Goal: Information Seeking & Learning: Find specific fact

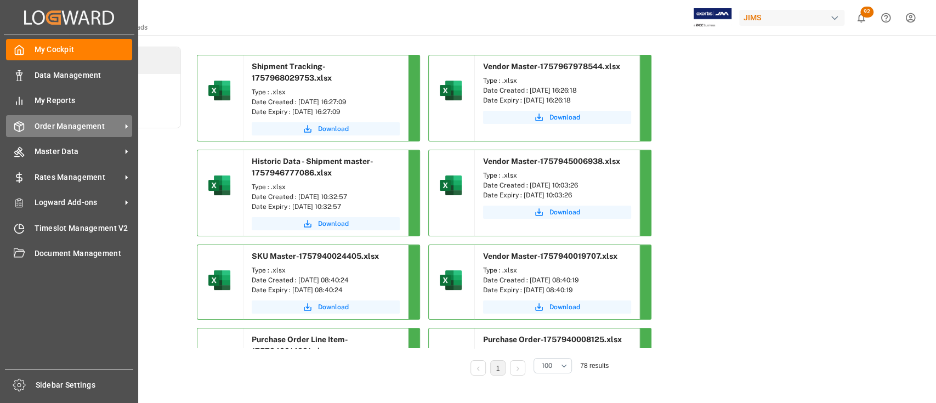
drag, startPoint x: 0, startPoint y: 0, endPoint x: 65, endPoint y: 126, distance: 141.3
click at [65, 126] on span "Order Management" at bounding box center [78, 127] width 87 height 12
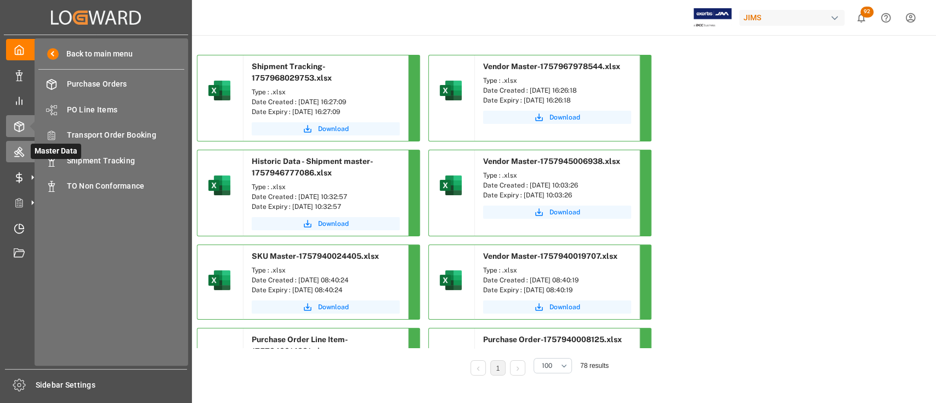
click at [23, 149] on icon at bounding box center [19, 151] width 11 height 11
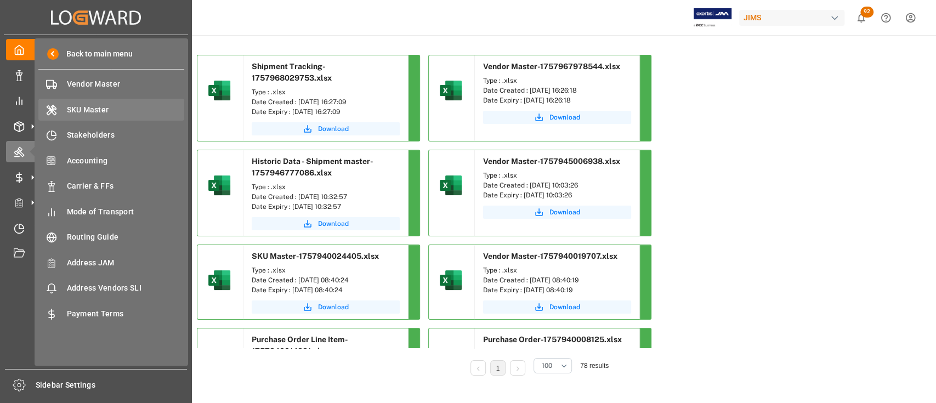
click at [102, 114] on span "SKU Master" at bounding box center [126, 110] width 118 height 12
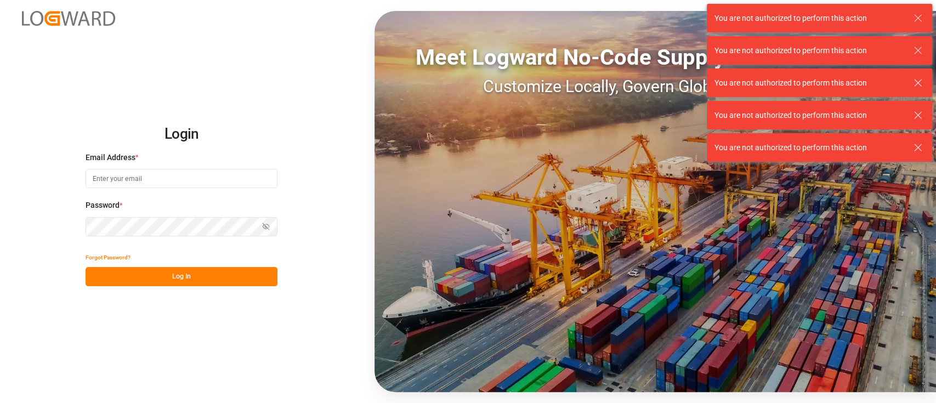
type input "hamid.rezaei@jamindustries.com"
click at [193, 278] on button "Log In" at bounding box center [182, 276] width 192 height 19
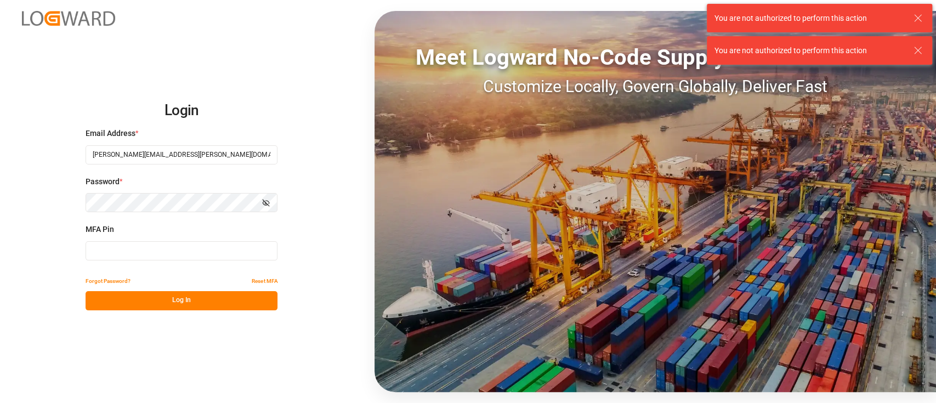
click at [171, 257] on input at bounding box center [182, 250] width 192 height 19
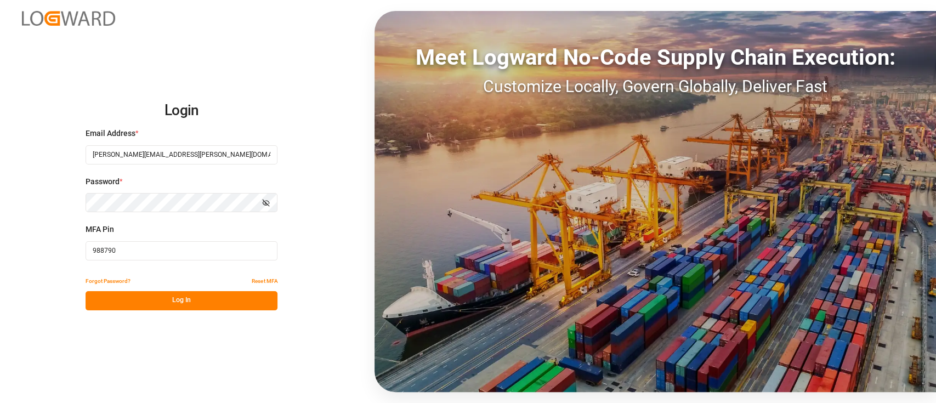
type input "988790"
click at [227, 304] on button "Log In" at bounding box center [182, 300] width 192 height 19
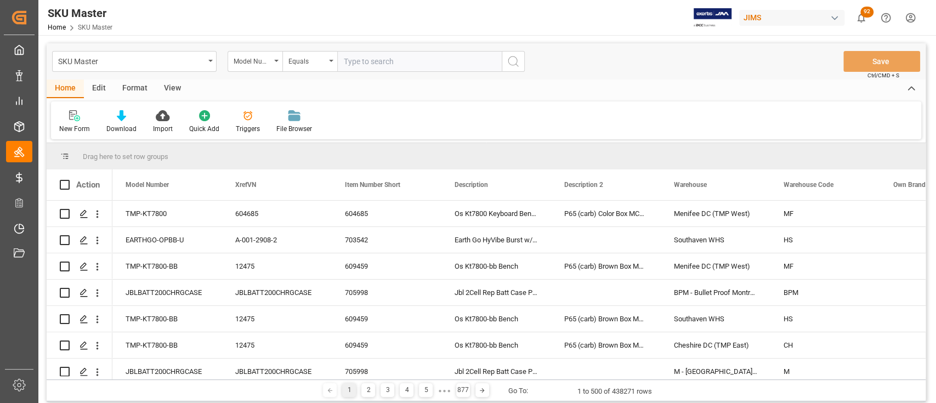
click at [398, 60] on input "text" at bounding box center [419, 61] width 165 height 21
paste input "50404599"
type input "50404599"
click at [517, 60] on icon "search button" at bounding box center [513, 61] width 13 height 13
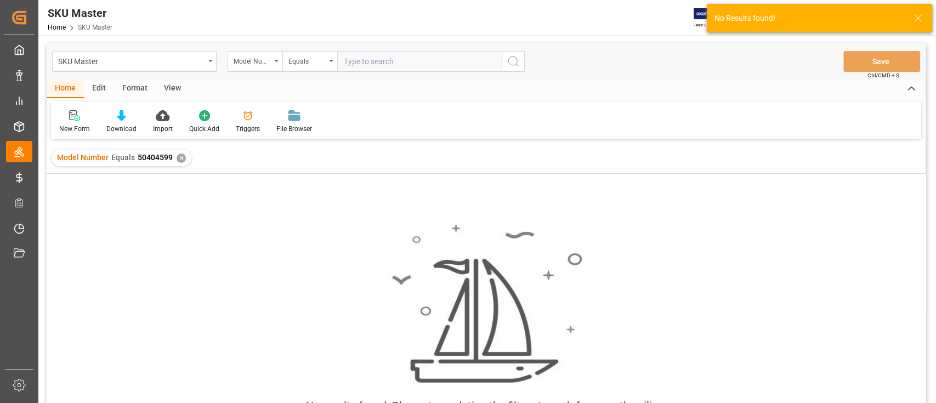
click at [182, 160] on div "✕" at bounding box center [181, 158] width 9 height 9
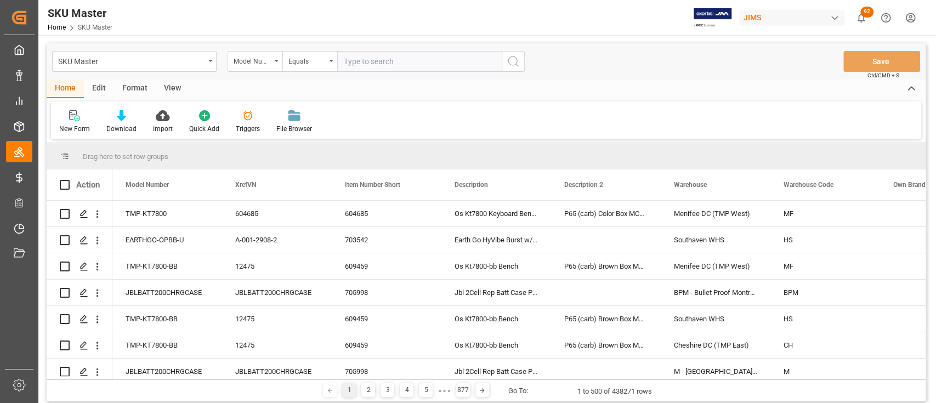
click at [437, 65] on input "text" at bounding box center [419, 61] width 165 height 21
paste input "BRIDGE-X700-U"
type input "BRIDGE-X700-U"
click at [530, 58] on div "SKU Master Model Number Equals BRIDGE-X700-U Save Ctrl/CMD + S" at bounding box center [486, 61] width 879 height 36
click at [522, 61] on button "search button" at bounding box center [513, 61] width 23 height 21
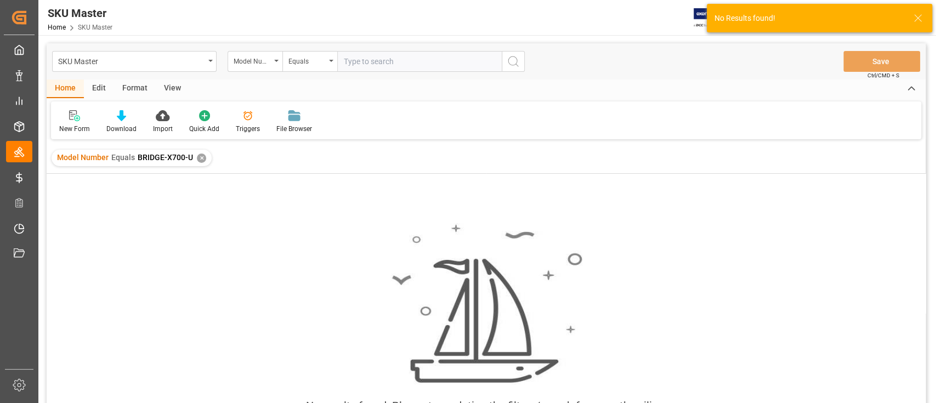
click at [198, 159] on div "✕" at bounding box center [201, 158] width 9 height 9
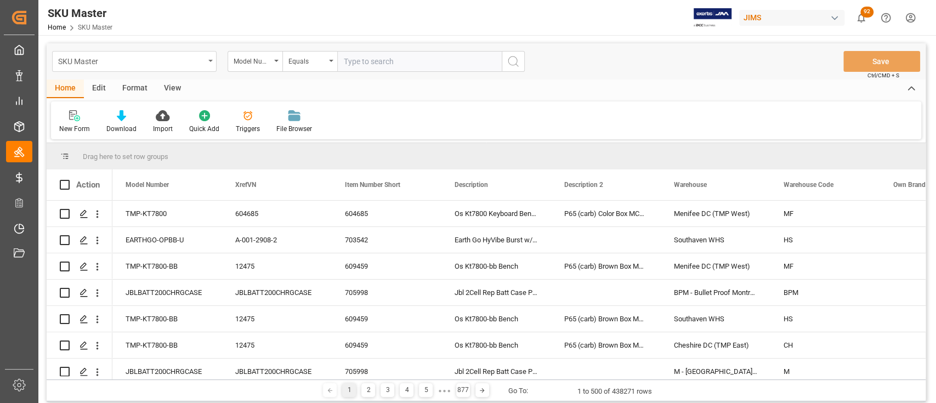
click at [213, 59] on div "SKU Master" at bounding box center [134, 61] width 165 height 21
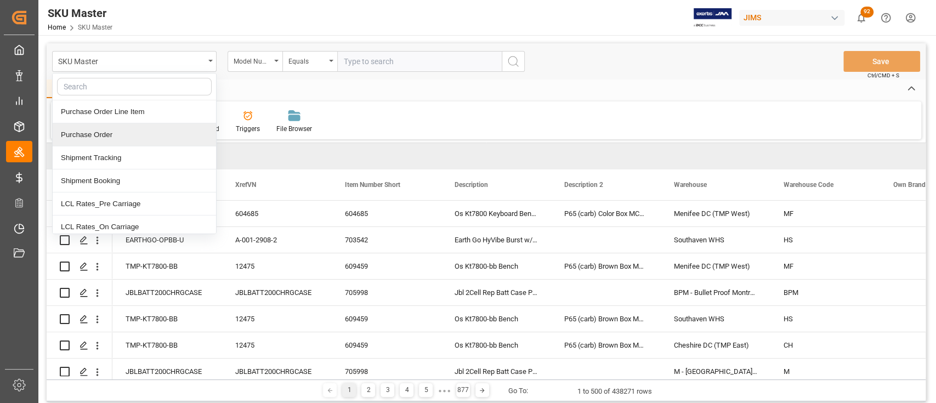
click at [118, 131] on div "Purchase Order" at bounding box center [134, 134] width 163 height 23
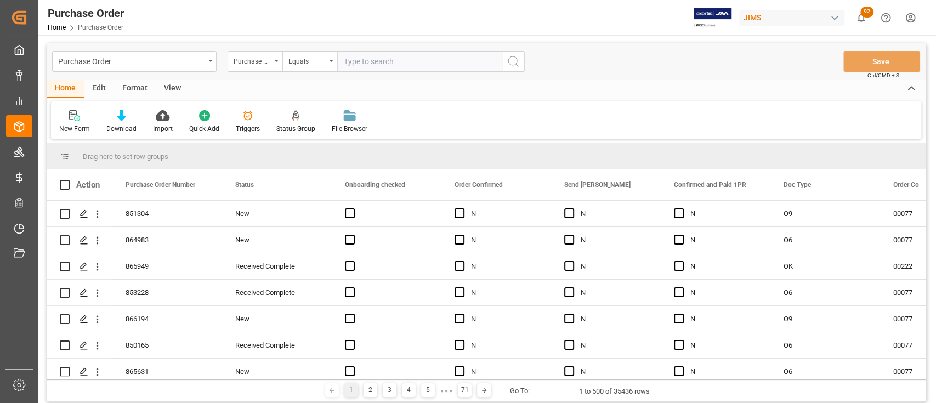
click at [693, 108] on div "New Form Download Import Quick Add Triggers Status Group File Browser" at bounding box center [486, 120] width 870 height 38
click at [644, 115] on div "New Form Download Import Quick Add Triggers Status Group File Browser" at bounding box center [486, 120] width 870 height 38
click at [558, 69] on div "Purchase Order Purchase Order Number Equals Save Ctrl/CMD + S" at bounding box center [486, 61] width 879 height 36
click at [373, 61] on input "text" at bounding box center [419, 61] width 165 height 21
paste input "866644"
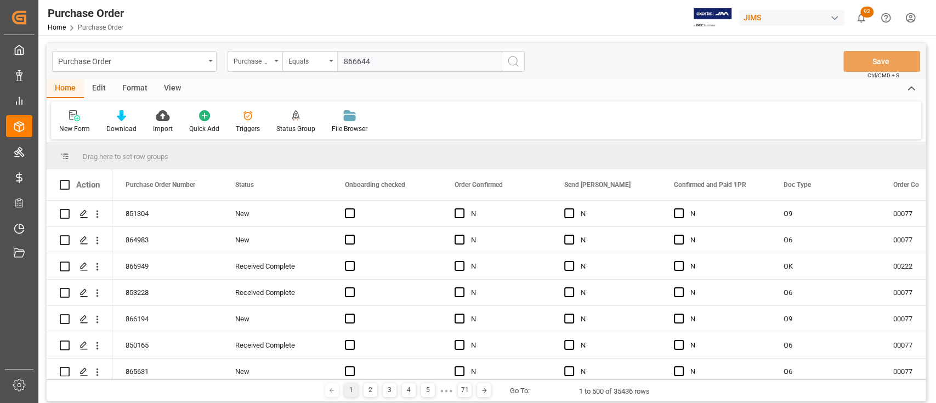
type input "866644"
click at [511, 63] on icon "search button" at bounding box center [513, 61] width 13 height 13
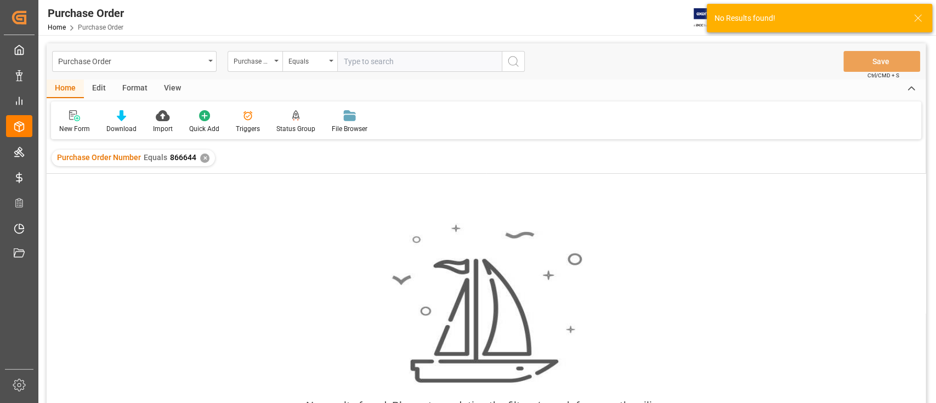
click at [202, 157] on div "✕" at bounding box center [204, 158] width 9 height 9
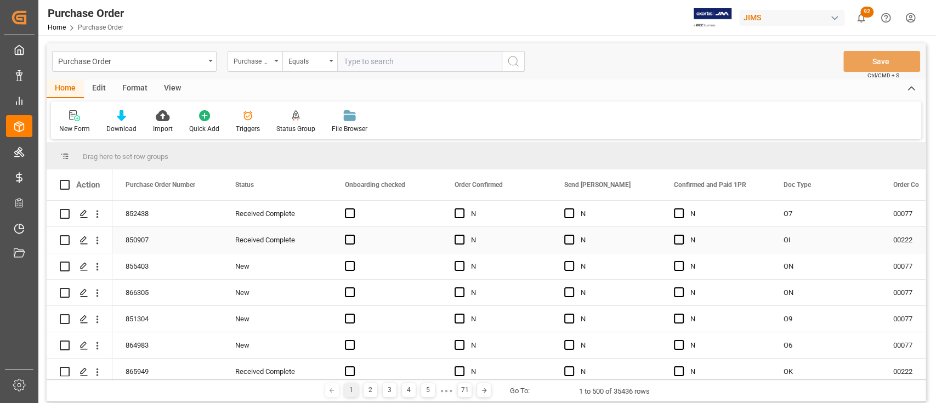
click at [393, 59] on input "text" at bounding box center [419, 61] width 165 height 21
click at [395, 58] on input "text" at bounding box center [419, 61] width 165 height 21
paste input "866802"
type input "866802"
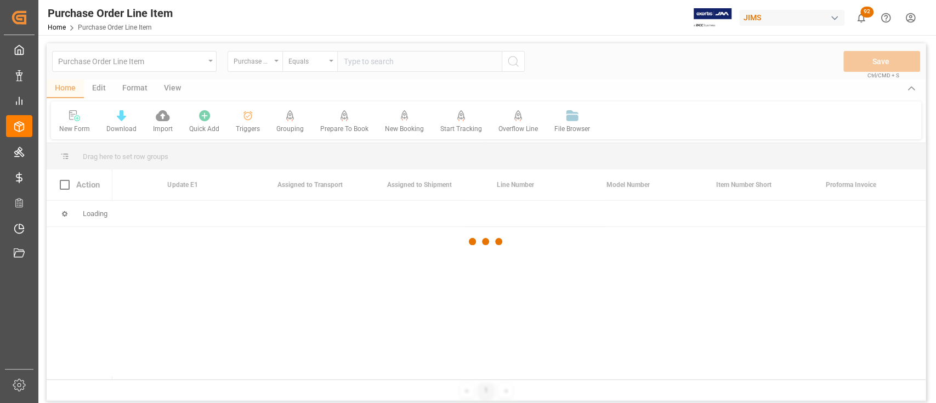
scroll to position [0, 726]
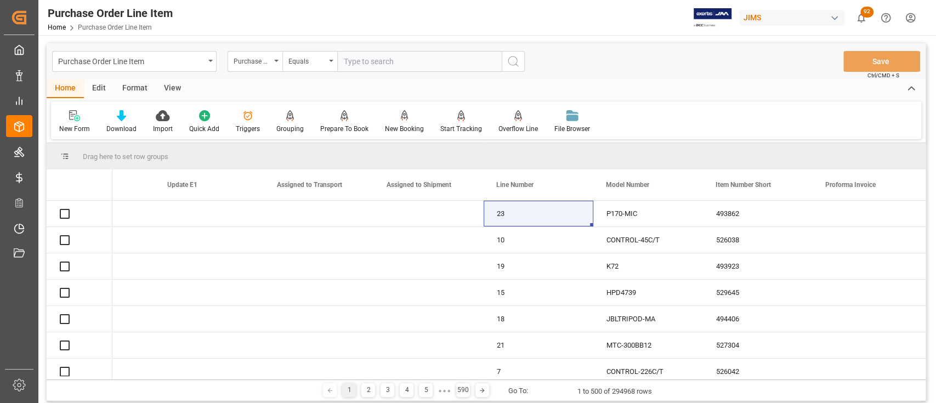
click at [421, 63] on input "text" at bounding box center [419, 61] width 165 height 21
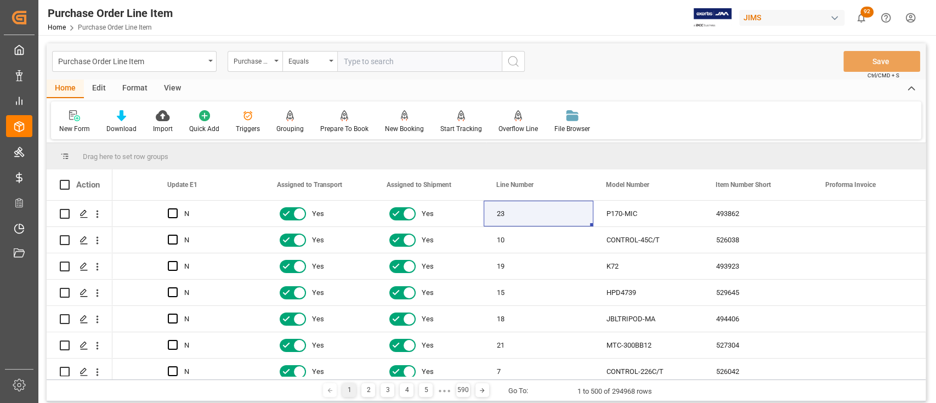
paste input "866814"
click at [443, 60] on input "866814" at bounding box center [419, 61] width 165 height 21
paste input "866814"
click at [443, 61] on input "866814866814" at bounding box center [419, 61] width 165 height 21
drag, startPoint x: 434, startPoint y: 64, endPoint x: 309, endPoint y: 66, distance: 125.6
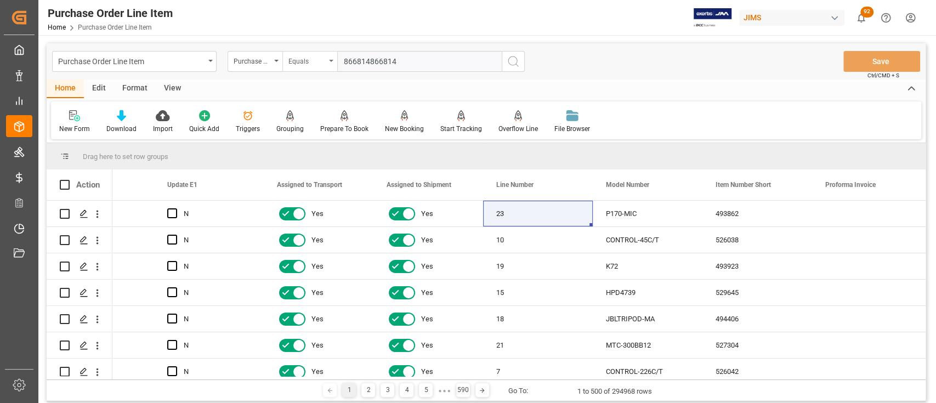
click at [309, 66] on div "Purchase Order Number Equals 866814866814" at bounding box center [376, 61] width 297 height 21
paste input "text"
type input "866814"
click at [516, 63] on icon "search button" at bounding box center [513, 61] width 13 height 13
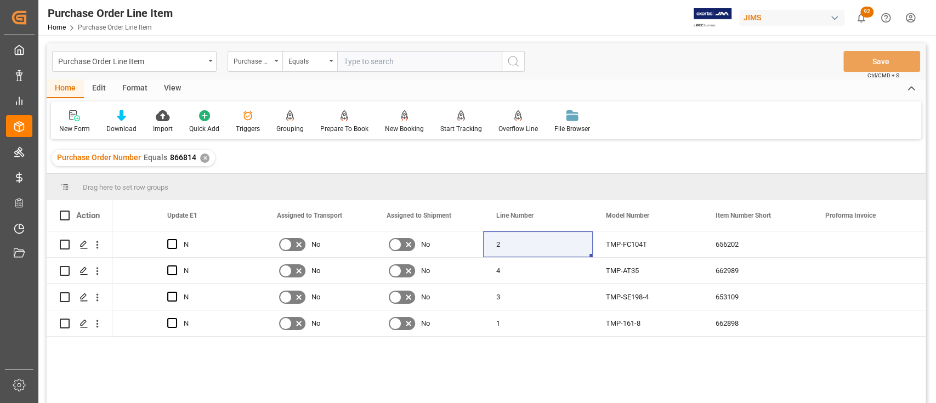
click at [201, 156] on div "✕" at bounding box center [204, 158] width 9 height 9
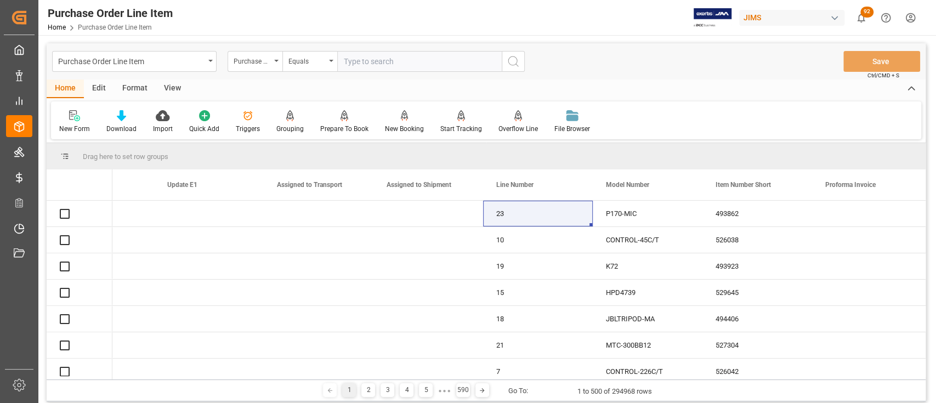
click at [367, 62] on input "text" at bounding box center [419, 61] width 165 height 21
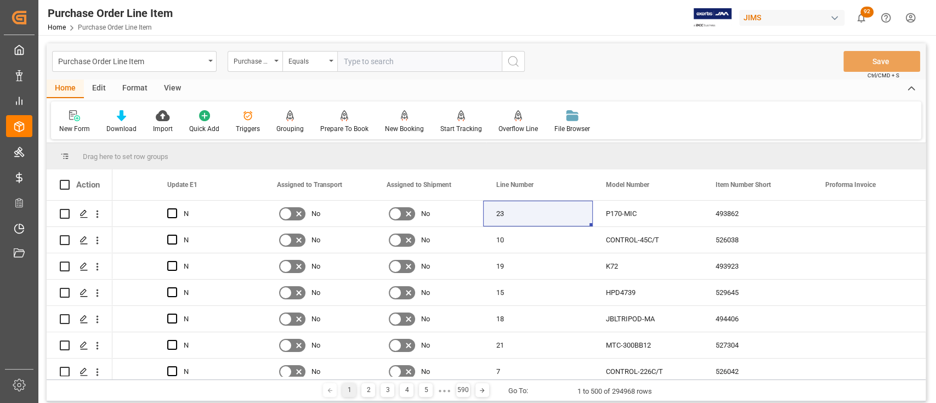
paste input "866785"
type input "866785"
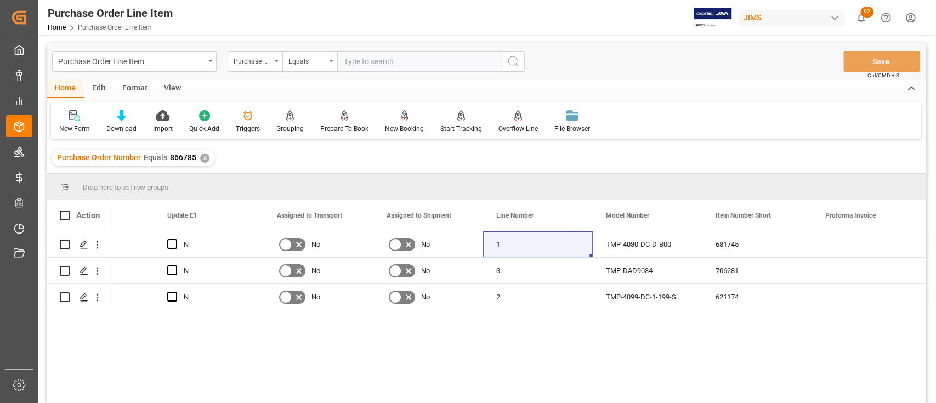
click at [202, 156] on div "✕" at bounding box center [204, 158] width 9 height 9
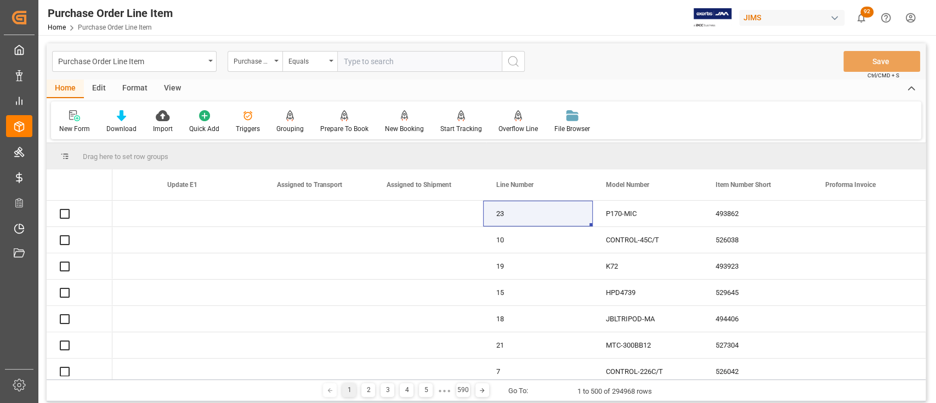
click at [409, 58] on input "text" at bounding box center [419, 61] width 165 height 21
click at [375, 65] on input "text" at bounding box center [419, 61] width 165 height 21
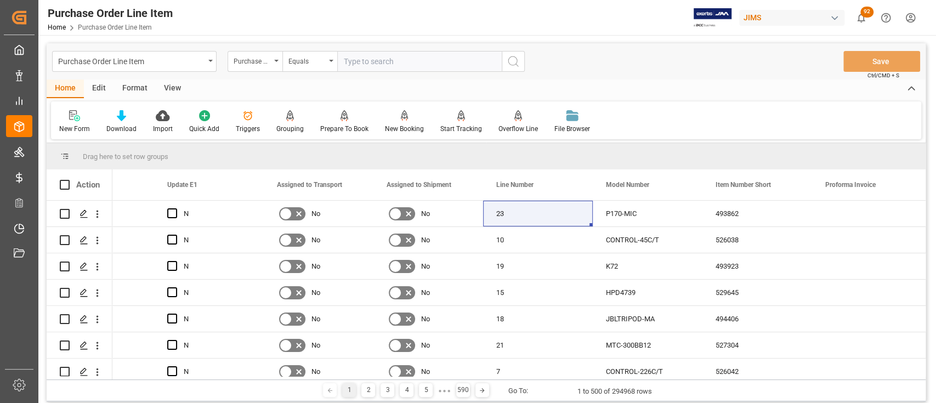
paste input "866796"
type input "866796"
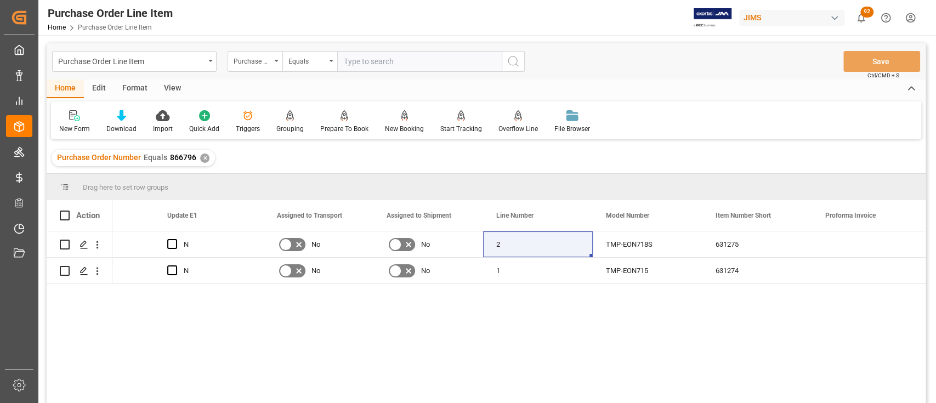
drag, startPoint x: 207, startPoint y: 160, endPoint x: 201, endPoint y: 156, distance: 7.2
click at [202, 157] on div "Purchase Order Number Equals 866796 ✕" at bounding box center [133, 158] width 163 height 16
click at [201, 156] on div "✕" at bounding box center [204, 158] width 9 height 9
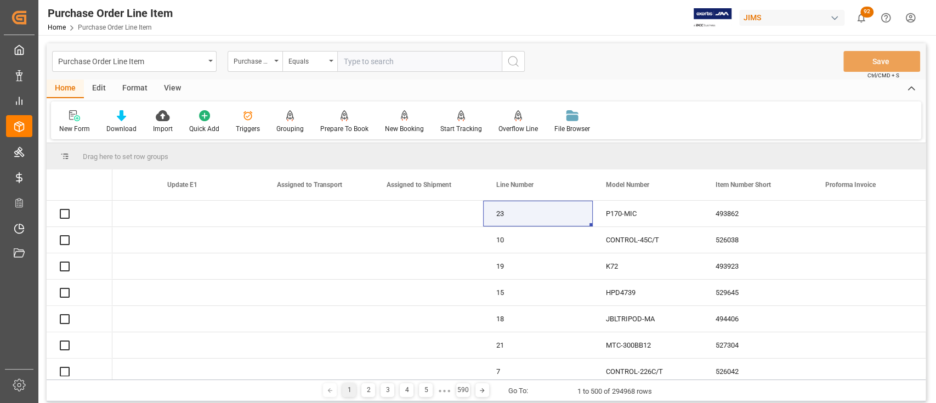
click at [395, 60] on input "text" at bounding box center [419, 61] width 165 height 21
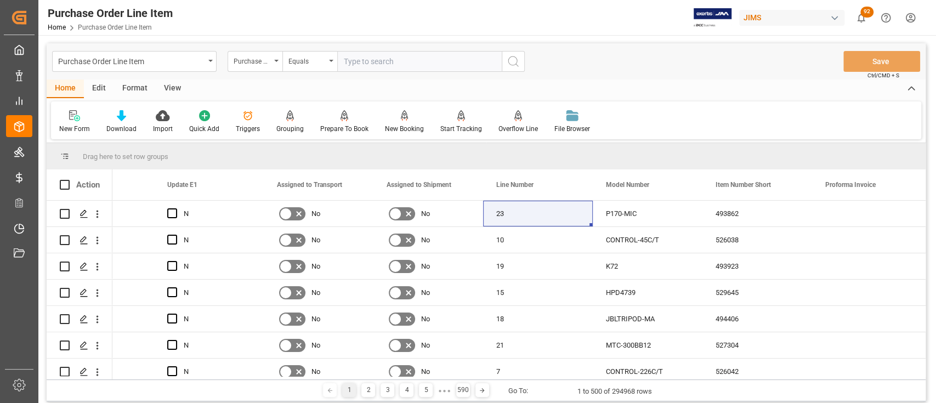
paste input "866813"
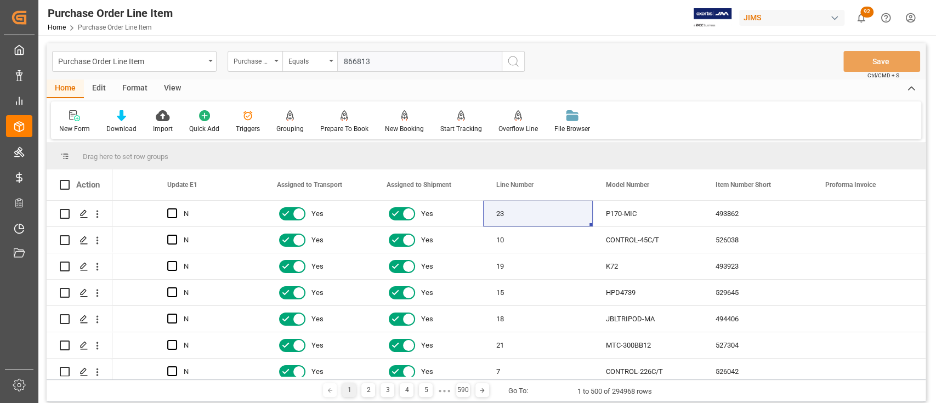
type input "866813"
click at [516, 55] on icon "search button" at bounding box center [513, 61] width 13 height 13
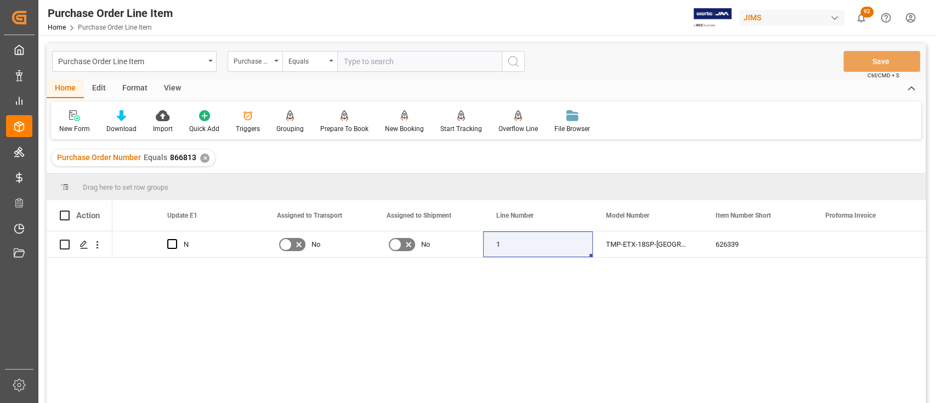
click at [202, 155] on div "✕" at bounding box center [204, 158] width 9 height 9
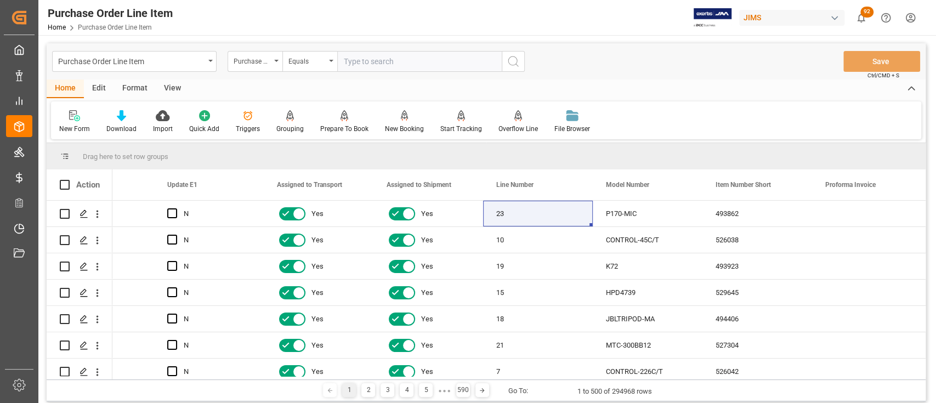
click at [389, 64] on input "text" at bounding box center [419, 61] width 165 height 21
click at [389, 58] on input "text" at bounding box center [419, 61] width 165 height 21
click at [390, 64] on input "text" at bounding box center [419, 61] width 165 height 21
paste input "866802"
type input "866802"
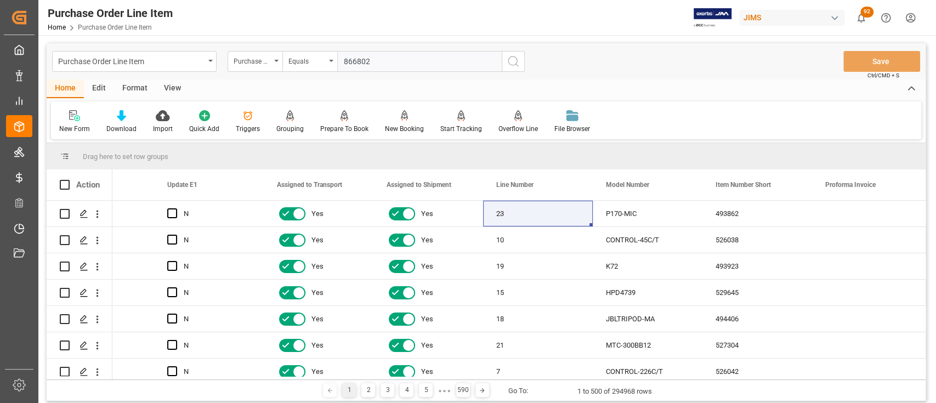
click at [518, 63] on icon "search button" at bounding box center [513, 61] width 13 height 13
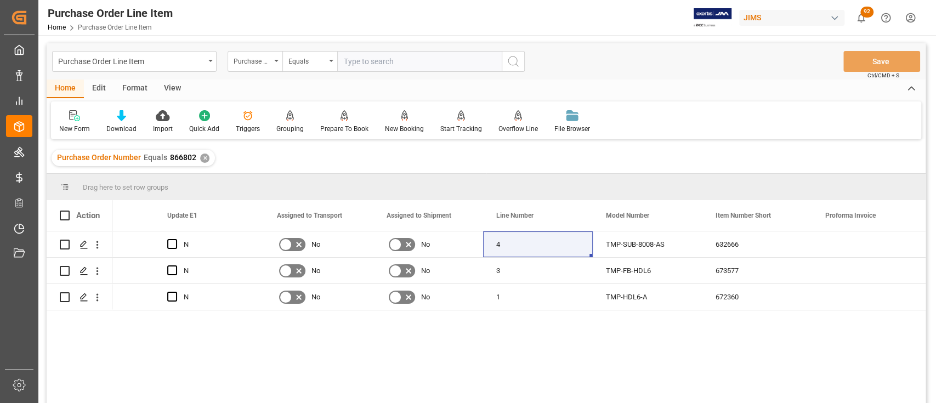
click at [202, 159] on div "✕" at bounding box center [204, 158] width 9 height 9
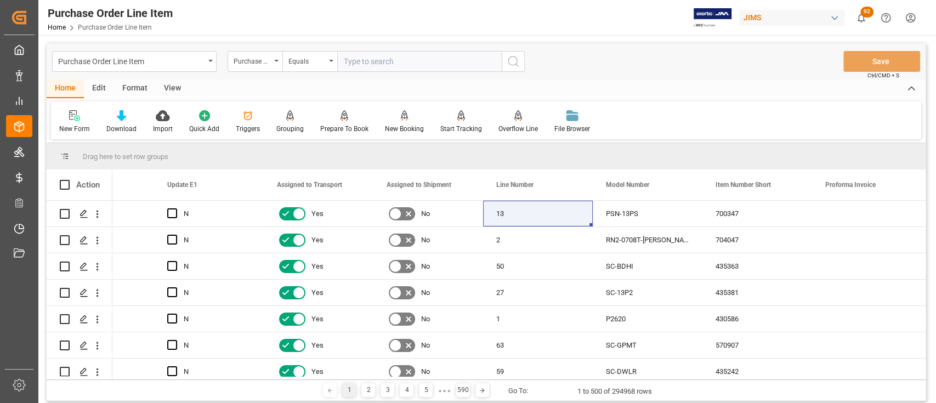
click at [386, 63] on input "text" at bounding box center [419, 61] width 165 height 21
paste input "866804"
type input "866804"
click at [518, 59] on icon "search button" at bounding box center [513, 61] width 13 height 13
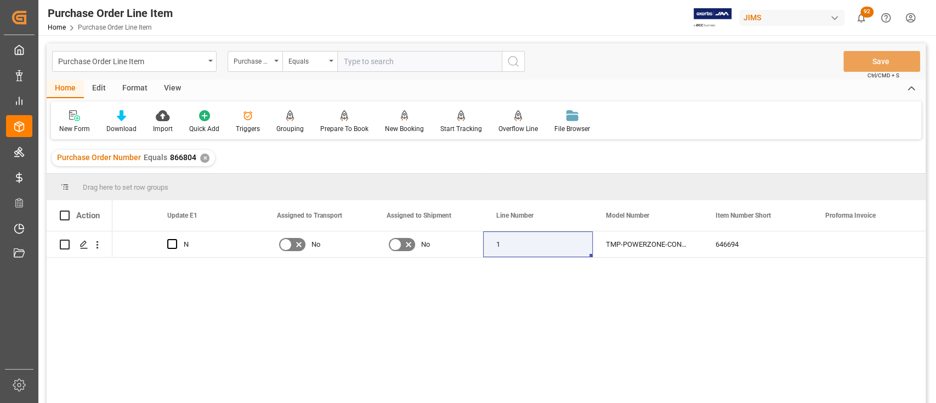
click at [202, 160] on div "✕" at bounding box center [204, 158] width 9 height 9
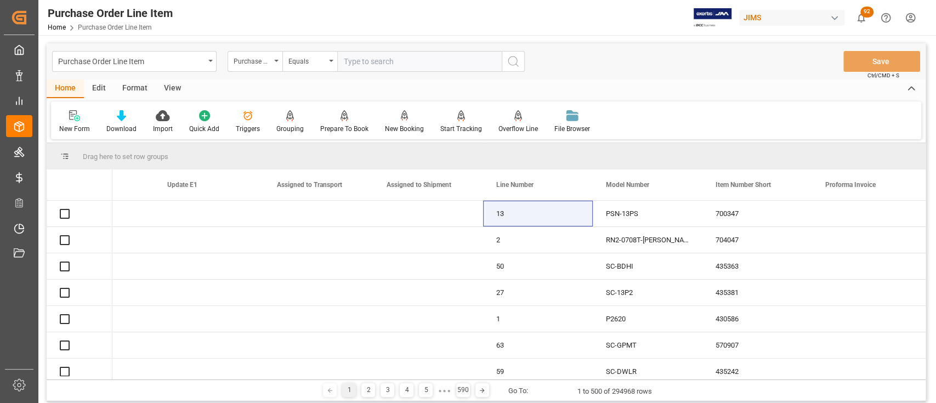
click at [386, 60] on input "text" at bounding box center [419, 61] width 165 height 21
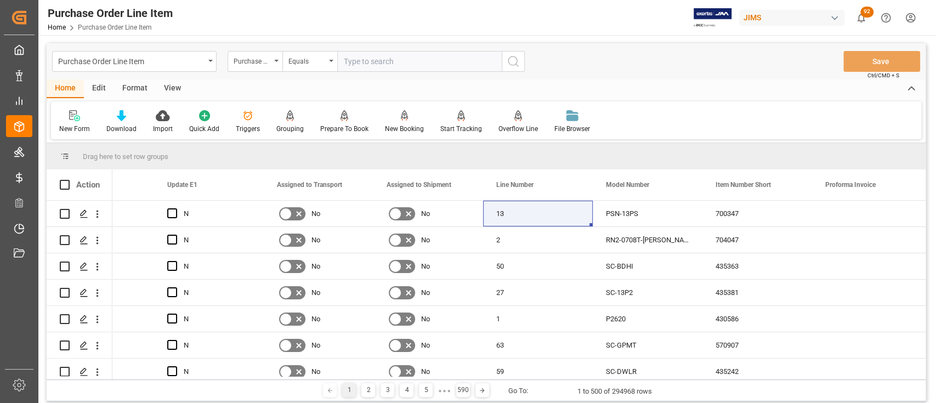
paste input "866807"
type input "866807"
click at [511, 64] on icon "search button" at bounding box center [513, 61] width 13 height 13
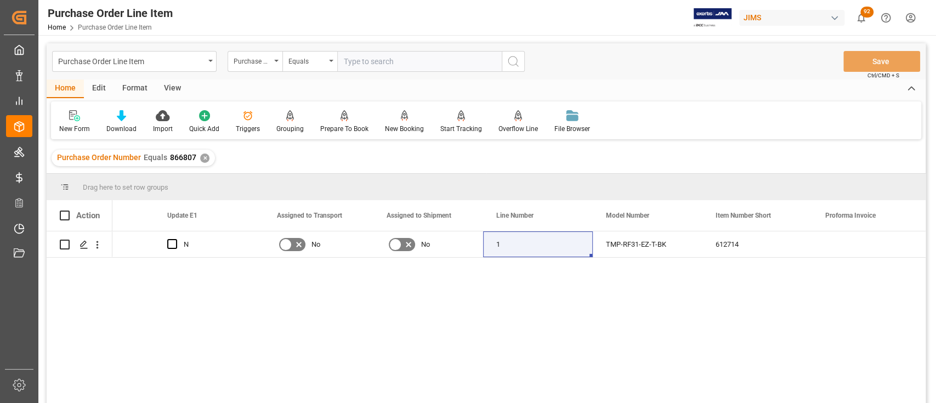
scroll to position [0, 726]
click at [413, 60] on input "text" at bounding box center [419, 61] width 165 height 21
click at [206, 158] on div "✕" at bounding box center [204, 158] width 9 height 9
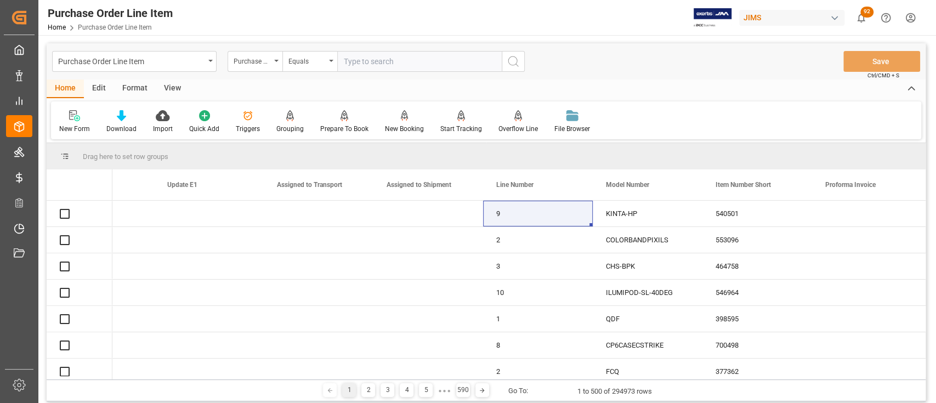
click at [360, 61] on input "text" at bounding box center [419, 61] width 165 height 21
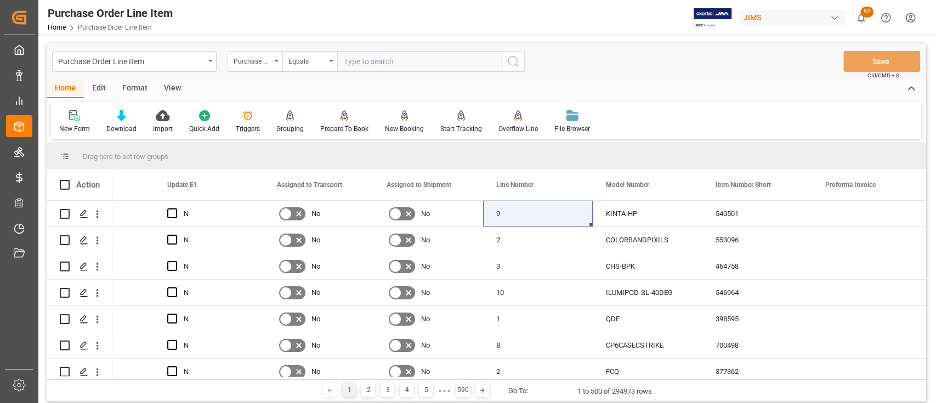
paste input "866644"
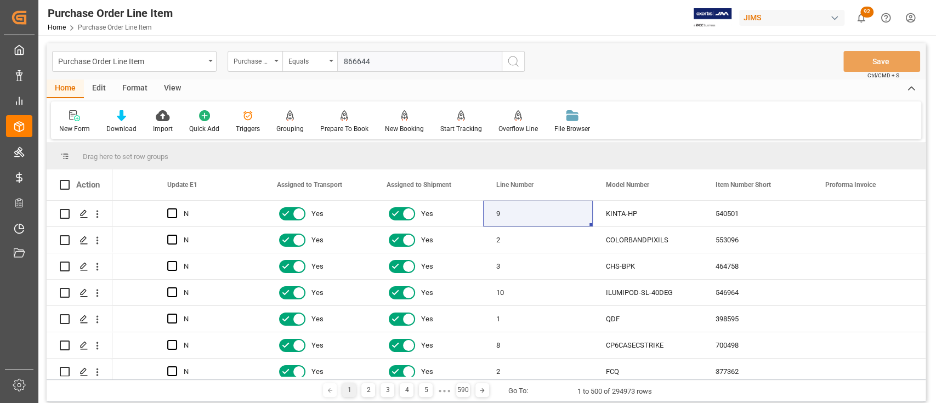
type input "866644"
click at [517, 63] on circle "search button" at bounding box center [512, 60] width 9 height 9
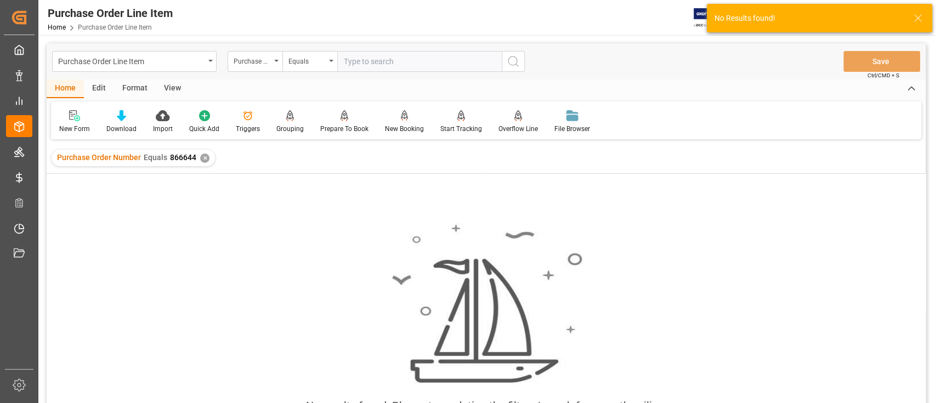
click at [200, 158] on div "✕" at bounding box center [204, 158] width 9 height 9
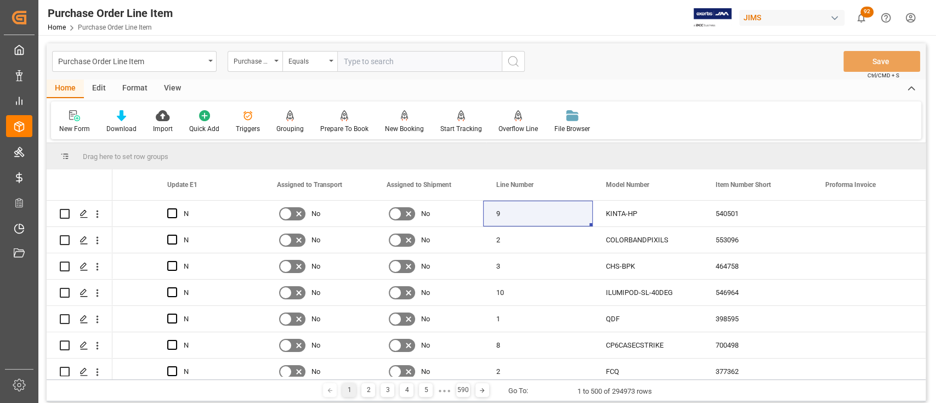
click at [414, 67] on input "text" at bounding box center [419, 61] width 165 height 21
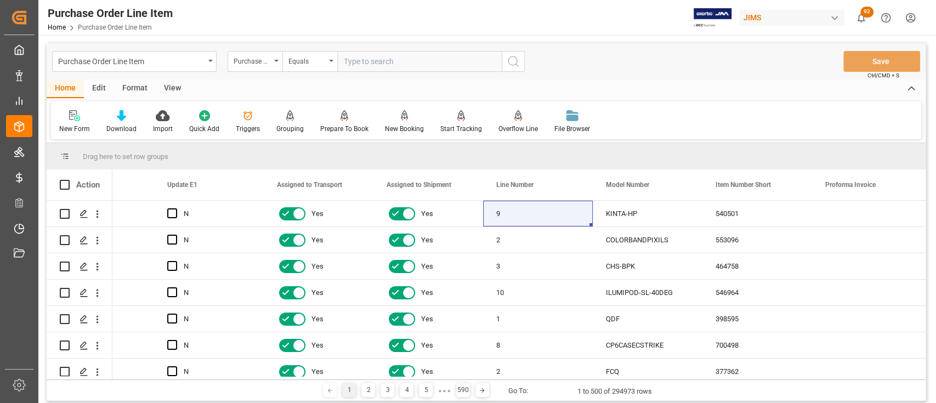
paste input "866577"
type input "866577"
click at [503, 60] on button "search button" at bounding box center [513, 61] width 23 height 21
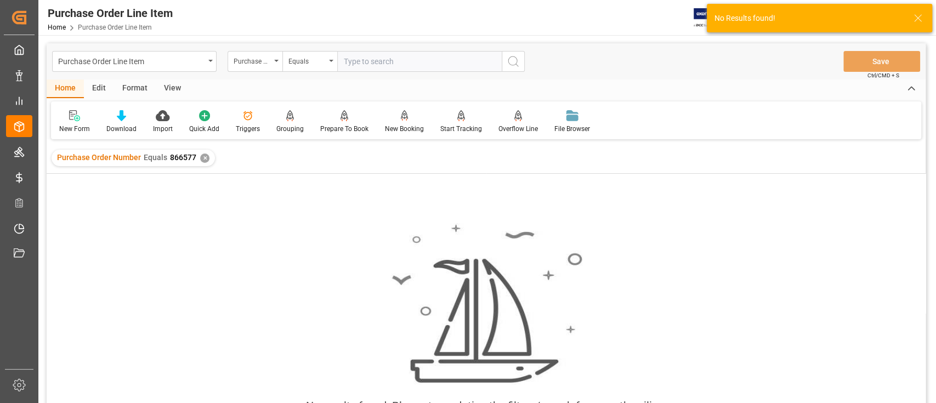
click at [206, 160] on div "✕" at bounding box center [204, 158] width 9 height 9
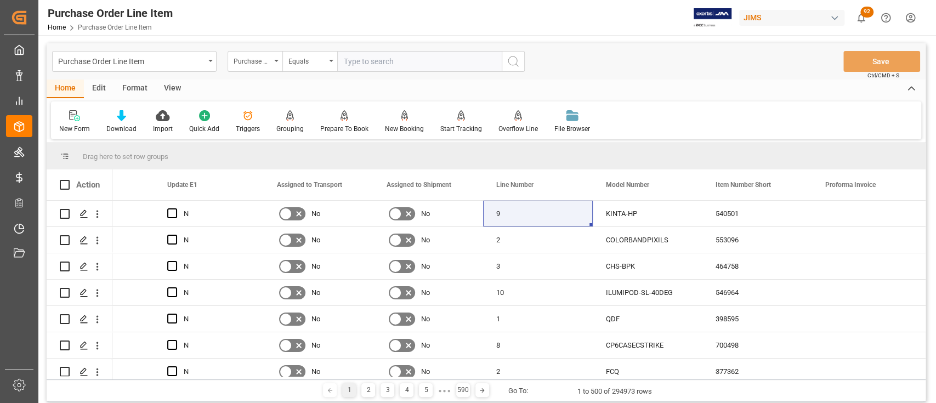
click at [383, 64] on input "text" at bounding box center [419, 61] width 165 height 21
click at [398, 60] on input "text" at bounding box center [419, 61] width 165 height 21
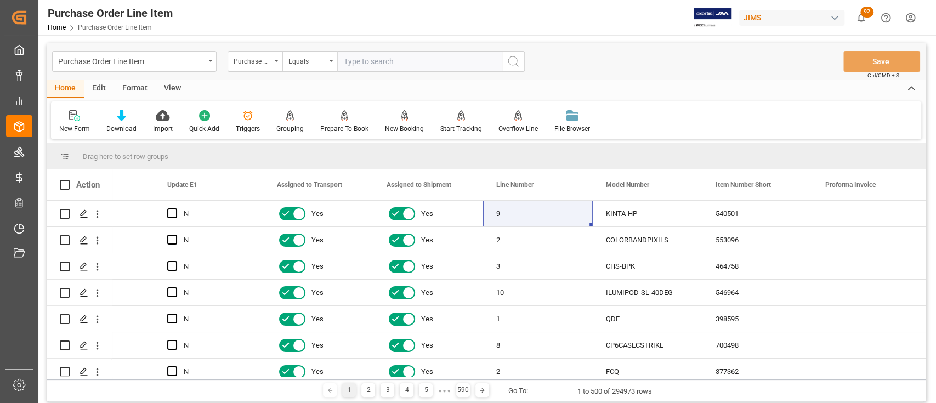
paste input "866585"
type input "866585"
click at [511, 61] on icon "search button" at bounding box center [513, 61] width 13 height 13
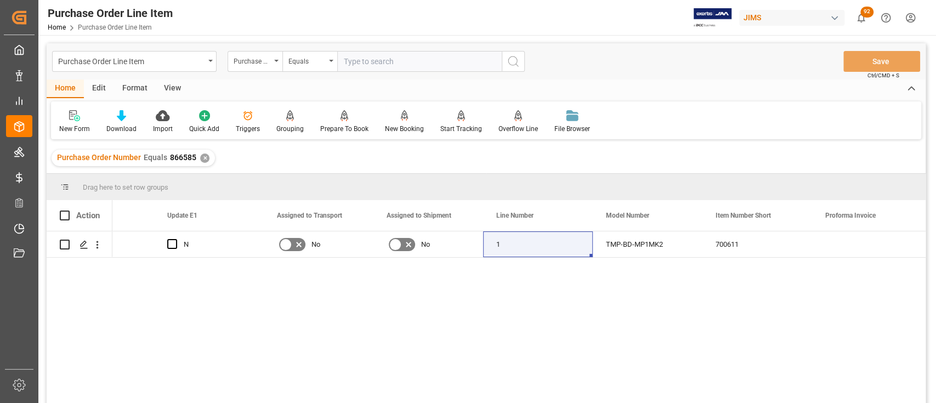
click at [203, 157] on div "✕" at bounding box center [204, 158] width 9 height 9
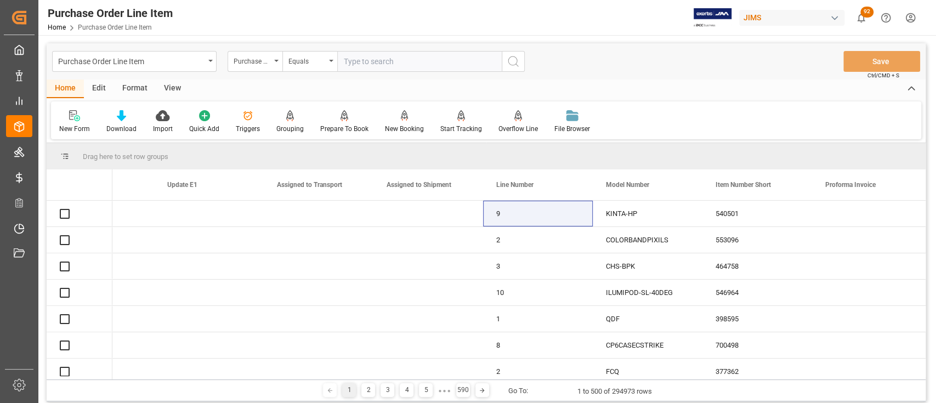
click at [392, 61] on input "text" at bounding box center [419, 61] width 165 height 21
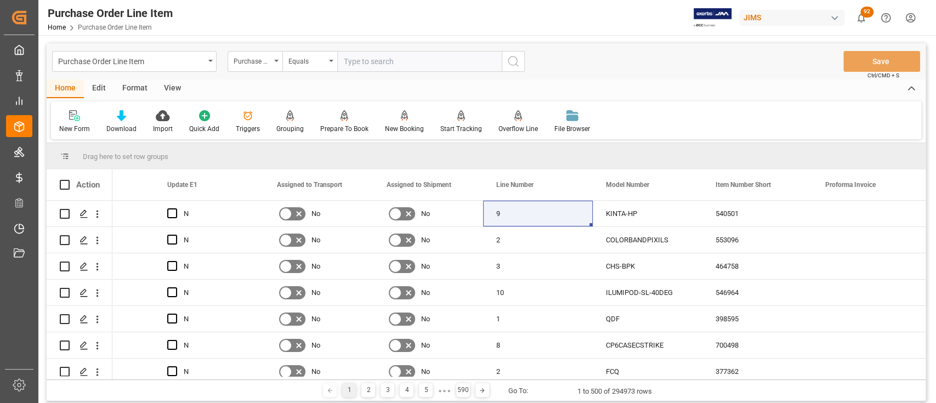
paste input "866631"
type input "866631"
click at [515, 59] on icon "search button" at bounding box center [513, 61] width 13 height 13
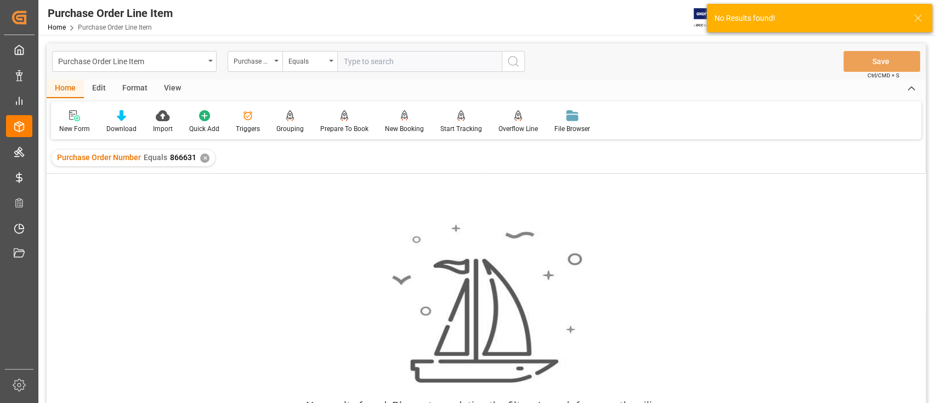
click at [201, 158] on div "✕" at bounding box center [204, 158] width 9 height 9
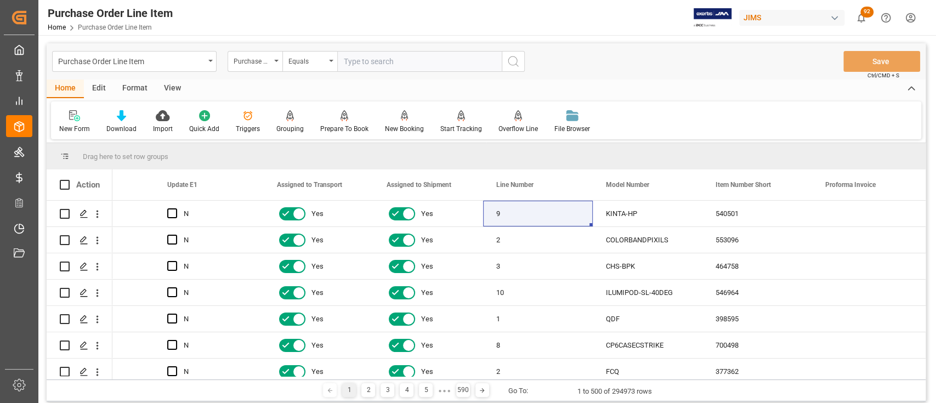
click at [408, 66] on input "text" at bounding box center [419, 61] width 165 height 21
click at [405, 59] on input "text" at bounding box center [419, 61] width 165 height 21
paste input "866620"
type input "866620"
click at [517, 60] on circle "search button" at bounding box center [512, 60] width 9 height 9
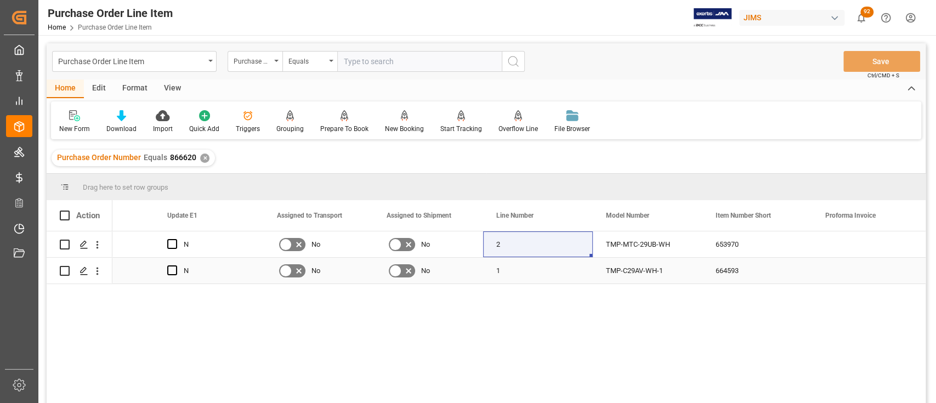
click at [589, 292] on div "N N N No No 2 TMP-MTC-29UB-WH 653970 USADROPSHIP 00222 N N N No No 1 TMP-C29AV-…" at bounding box center [518, 320] width 813 height 179
drag, startPoint x: 350, startPoint y: 49, endPoint x: 356, endPoint y: 63, distance: 14.3
click at [350, 49] on div "Purchase Order Line Item Purchase Order Number Equals Save Ctrl/CMD + S" at bounding box center [486, 61] width 879 height 36
click at [383, 63] on input "text" at bounding box center [419, 61] width 165 height 21
click at [201, 158] on div "✕" at bounding box center [204, 158] width 9 height 9
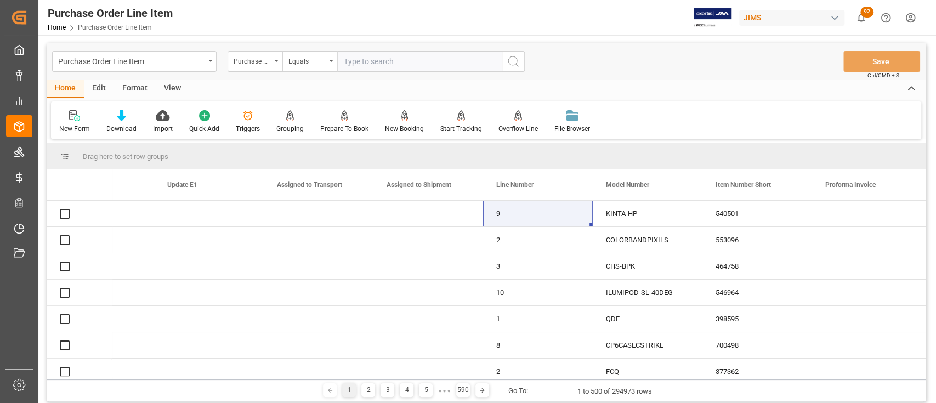
click at [423, 62] on input "text" at bounding box center [419, 61] width 165 height 21
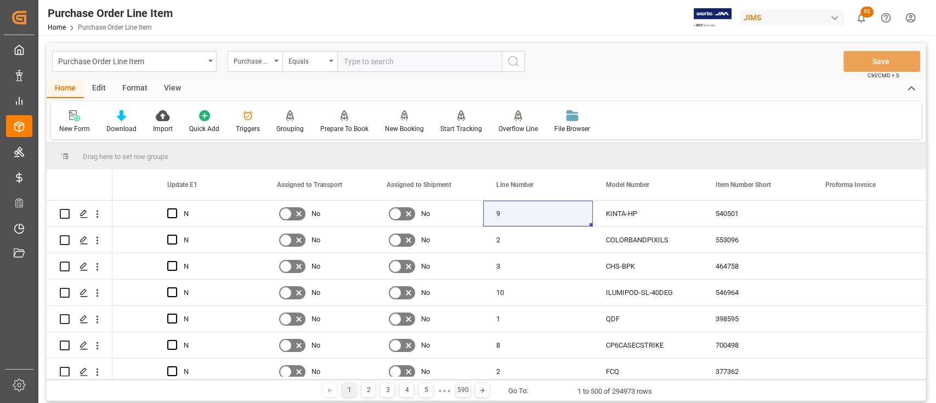
click at [398, 58] on input "text" at bounding box center [419, 61] width 165 height 21
paste input "866619"
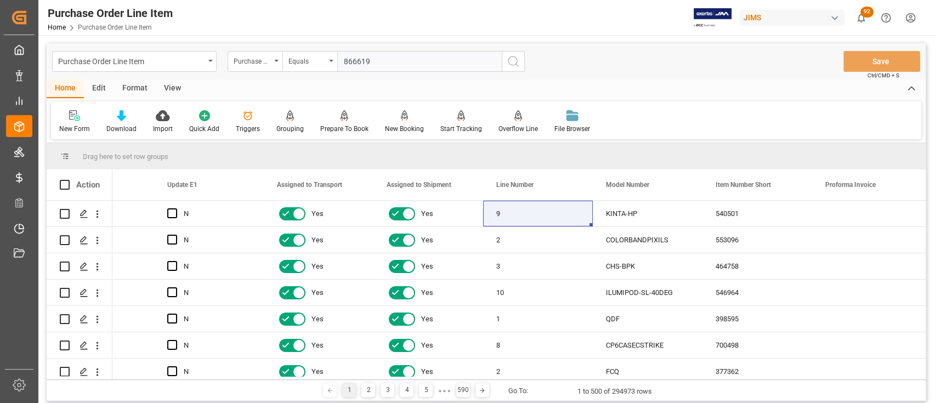
type input "866619"
click at [510, 67] on button "search button" at bounding box center [513, 61] width 23 height 21
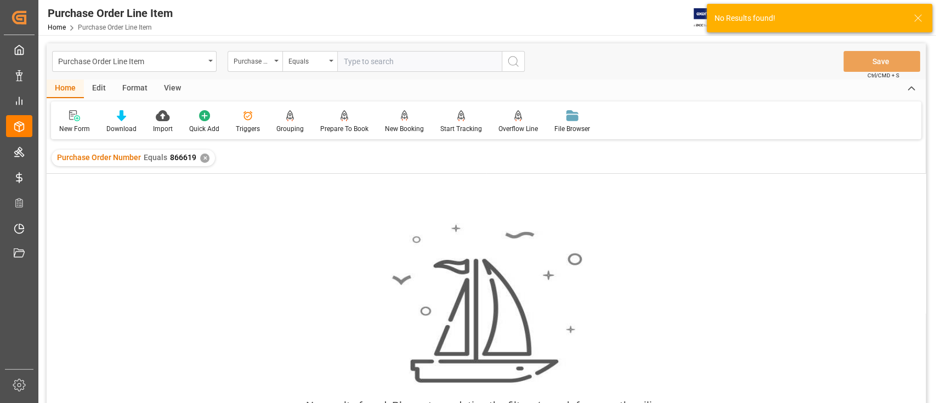
click at [202, 162] on div "✕" at bounding box center [204, 158] width 9 height 9
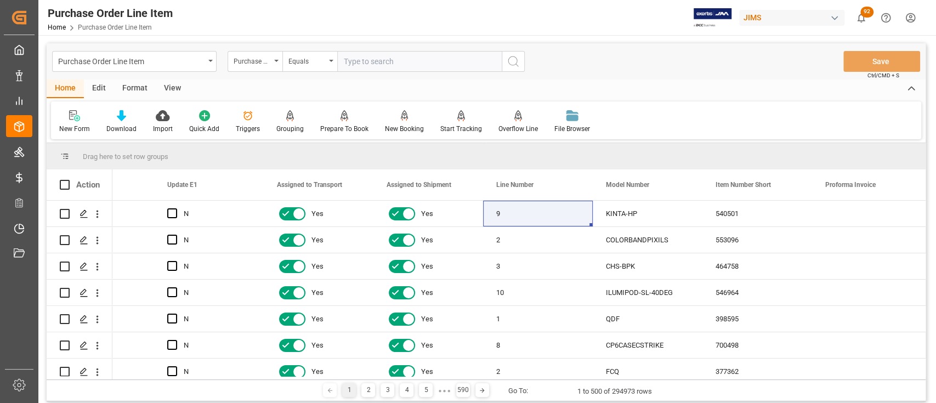
click at [367, 63] on input "text" at bounding box center [419, 61] width 165 height 21
paste input "772828"
type input "772828"
click at [516, 64] on line "search button" at bounding box center [517, 65] width 2 height 2
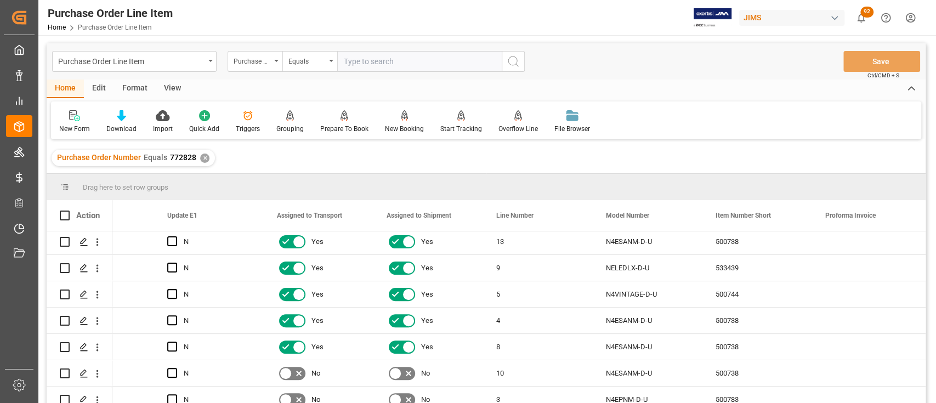
scroll to position [302, 0]
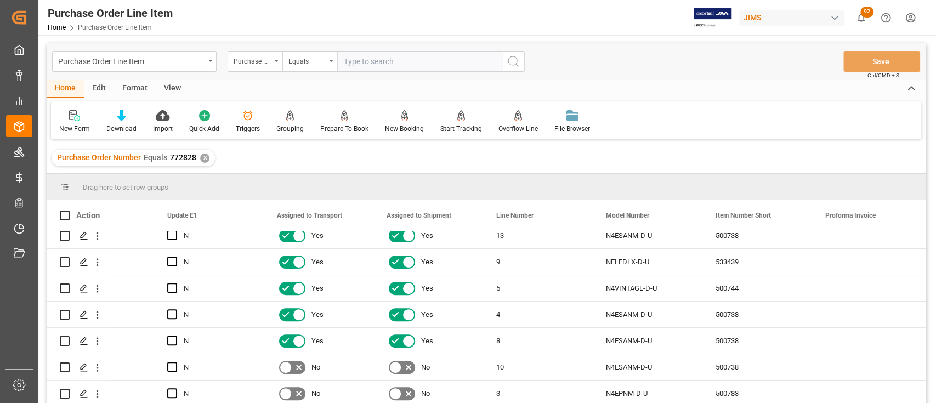
click at [427, 56] on input "text" at bounding box center [419, 61] width 165 height 21
click at [207, 161] on div "Purchase Order Number Equals 772828 ✕" at bounding box center [133, 158] width 163 height 16
click at [205, 161] on div "✕" at bounding box center [204, 158] width 9 height 9
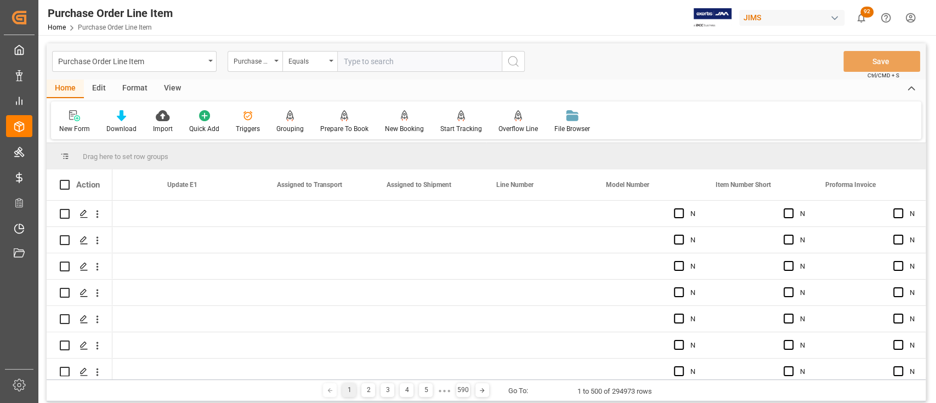
scroll to position [0, 726]
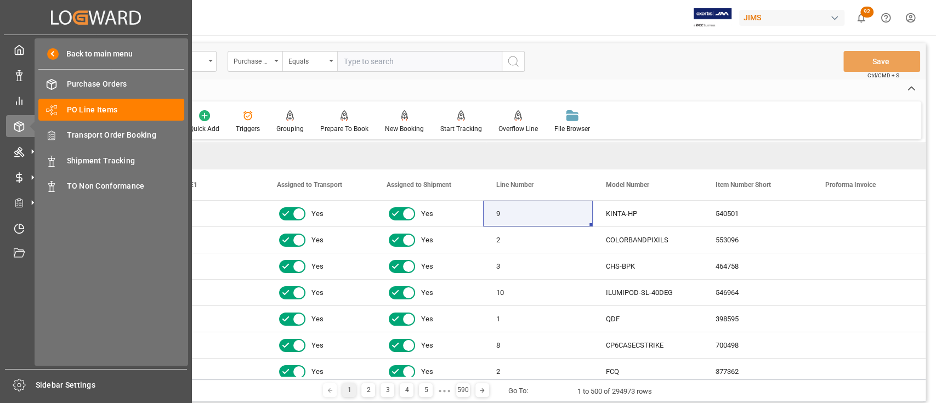
click at [421, 61] on input "text" at bounding box center [419, 61] width 165 height 21
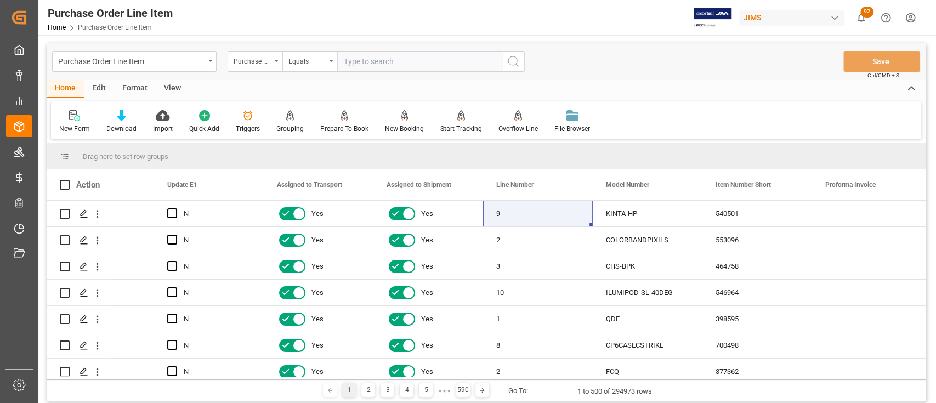
click at [389, 61] on input "text" at bounding box center [419, 61] width 165 height 21
paste input "864910"
type input "864910"
click at [513, 65] on icon "search button" at bounding box center [513, 61] width 13 height 13
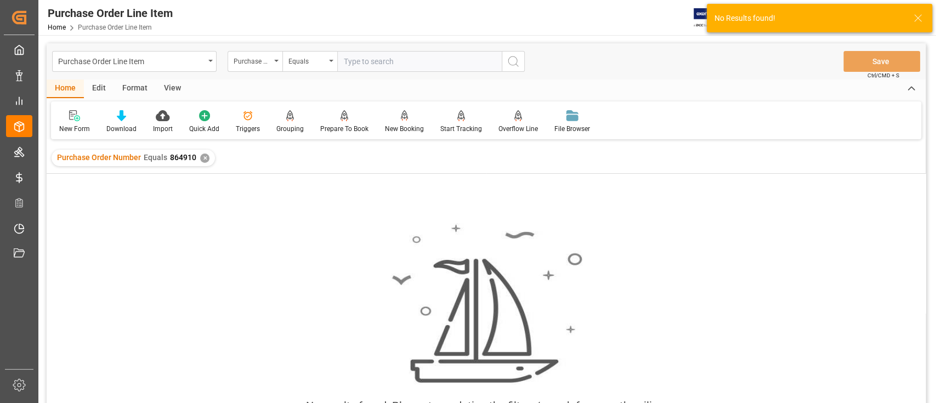
click at [206, 160] on div "✕" at bounding box center [204, 158] width 9 height 9
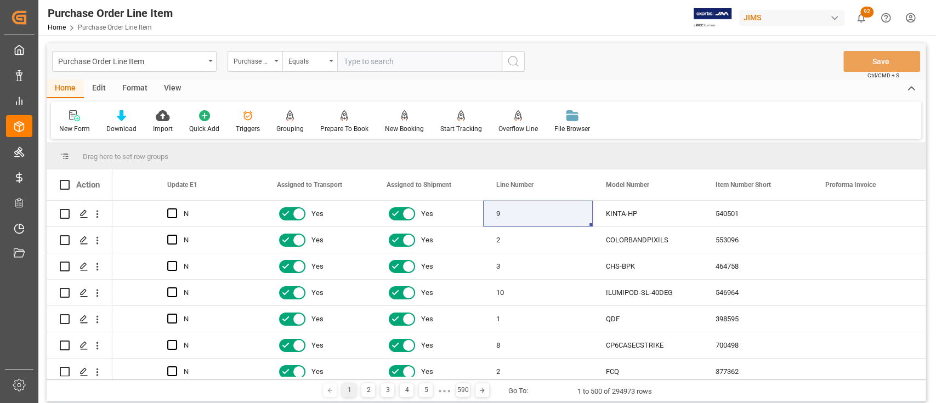
click at [382, 60] on input "text" at bounding box center [419, 61] width 165 height 21
paste input "864363"
type input "864363"
click at [512, 67] on icon "search button" at bounding box center [513, 61] width 13 height 13
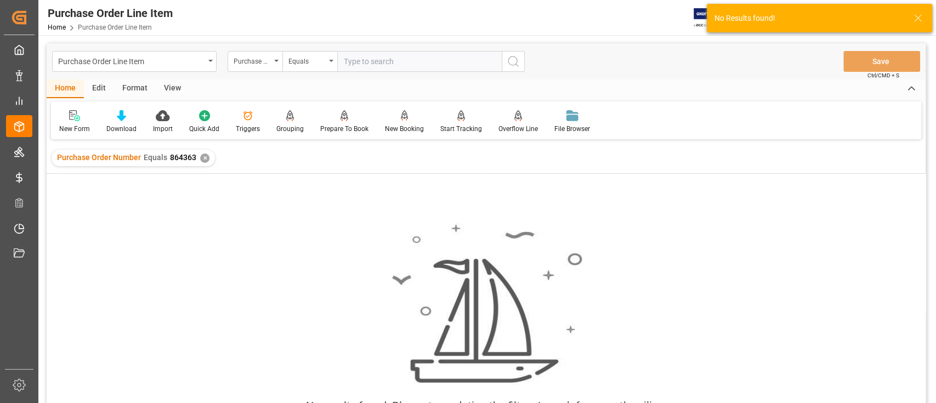
click at [201, 157] on div "✕" at bounding box center [204, 158] width 9 height 9
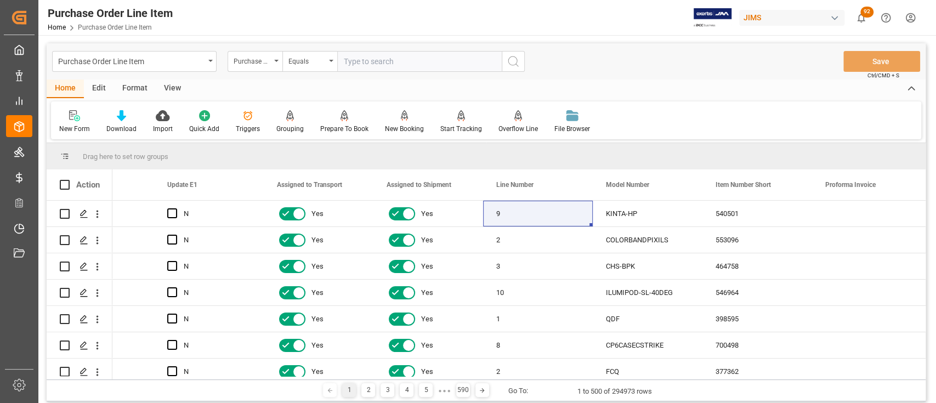
click at [384, 60] on input "text" at bounding box center [419, 61] width 165 height 21
paste input "864363"
type input "864363"
click at [519, 61] on icon "search button" at bounding box center [513, 61] width 13 height 13
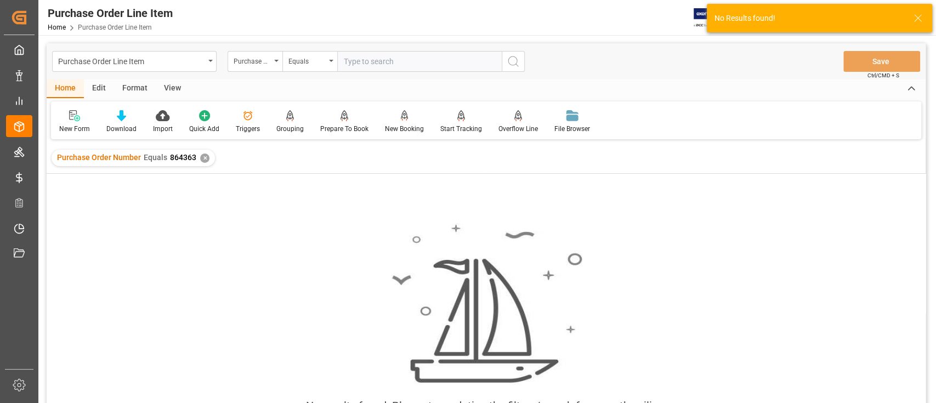
click at [203, 158] on div "✕" at bounding box center [204, 158] width 9 height 9
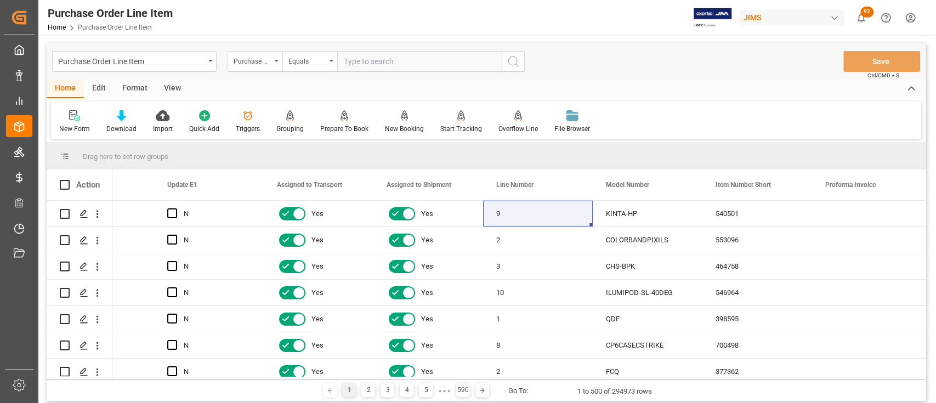
click at [440, 57] on input "text" at bounding box center [419, 61] width 165 height 21
paste input "863357"
type input "863357"
click at [508, 63] on icon "search button" at bounding box center [513, 61] width 13 height 13
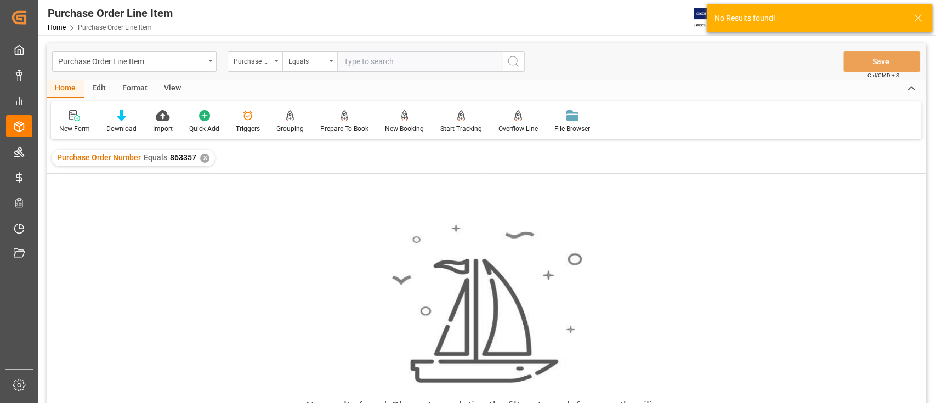
click at [203, 156] on div "✕" at bounding box center [204, 158] width 9 height 9
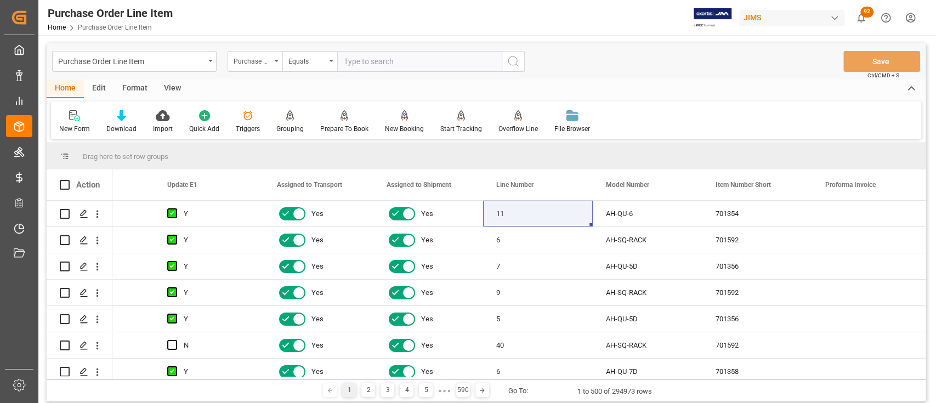
scroll to position [0, 726]
click at [197, 64] on div "Purchase Order Line Item" at bounding box center [131, 61] width 146 height 14
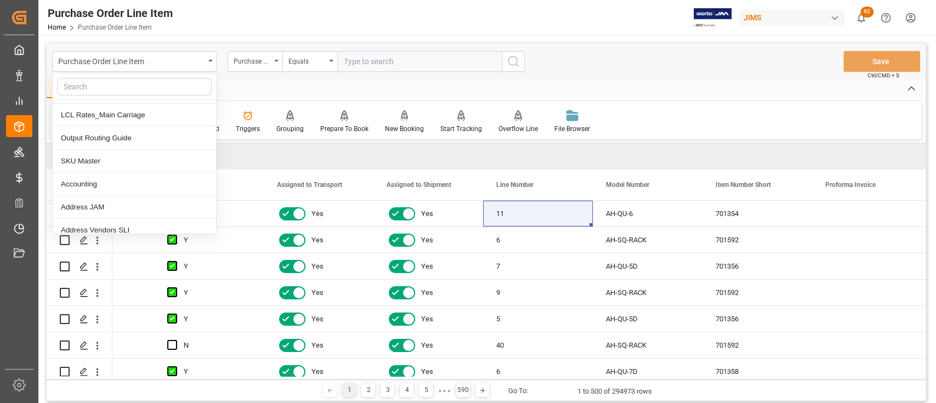
scroll to position [512, 0]
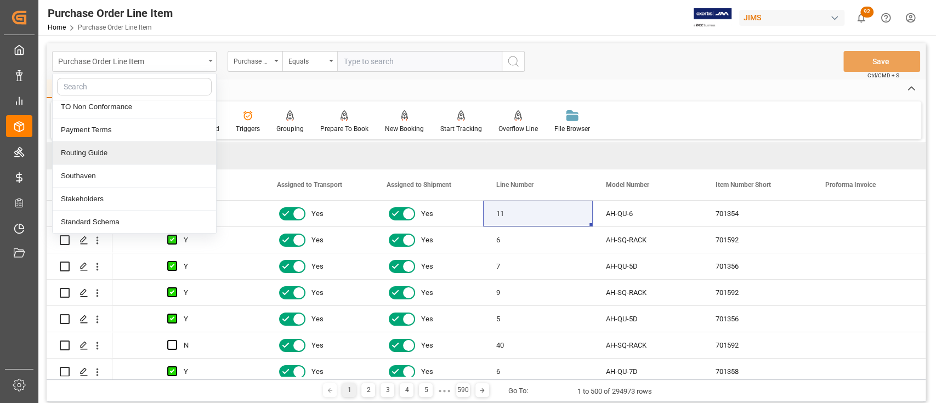
click at [139, 59] on div "Purchase Order Line Item" at bounding box center [131, 61] width 146 height 14
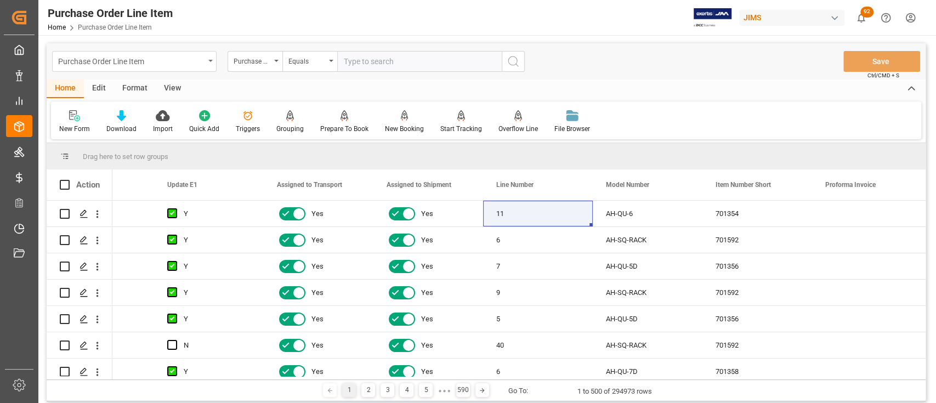
click at [144, 66] on div "Purchase Order Line Item" at bounding box center [131, 61] width 146 height 14
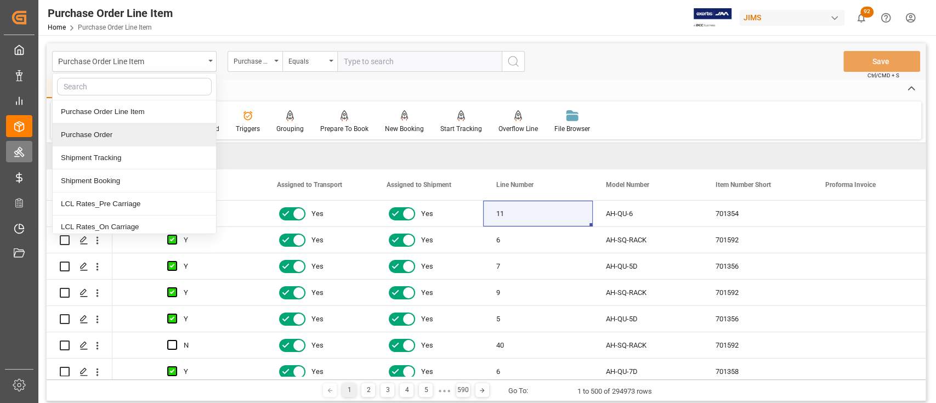
click at [12, 161] on div "Master Data Master Data" at bounding box center [19, 151] width 26 height 21
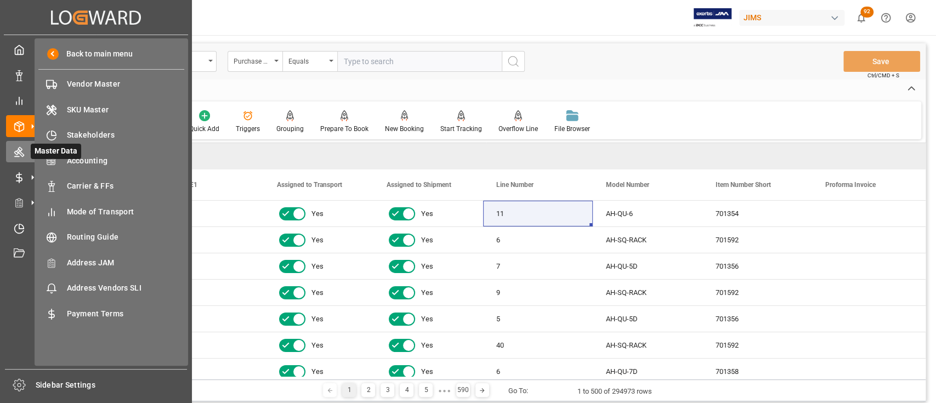
click at [18, 151] on icon at bounding box center [19, 153] width 10 height 10
click at [98, 81] on span "Vendor Master" at bounding box center [126, 84] width 118 height 12
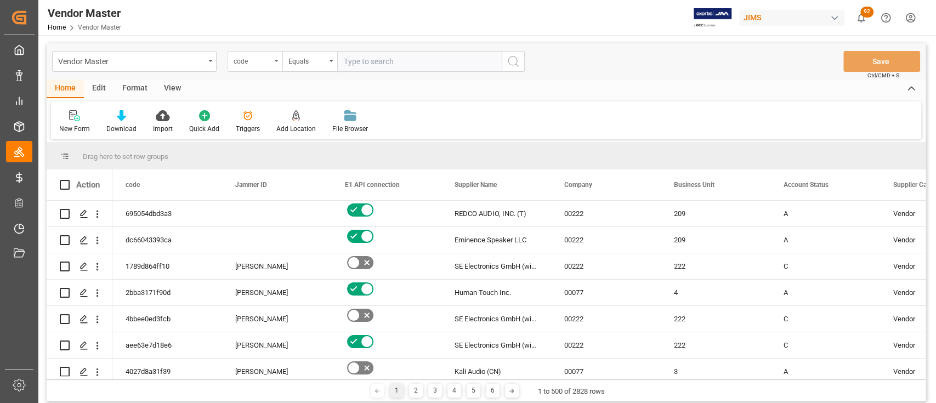
click at [276, 60] on icon "open menu" at bounding box center [276, 61] width 4 height 2
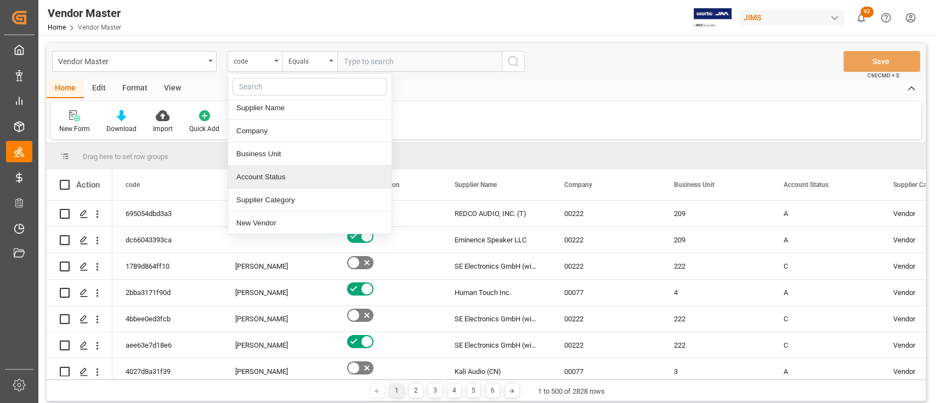
scroll to position [146, 0]
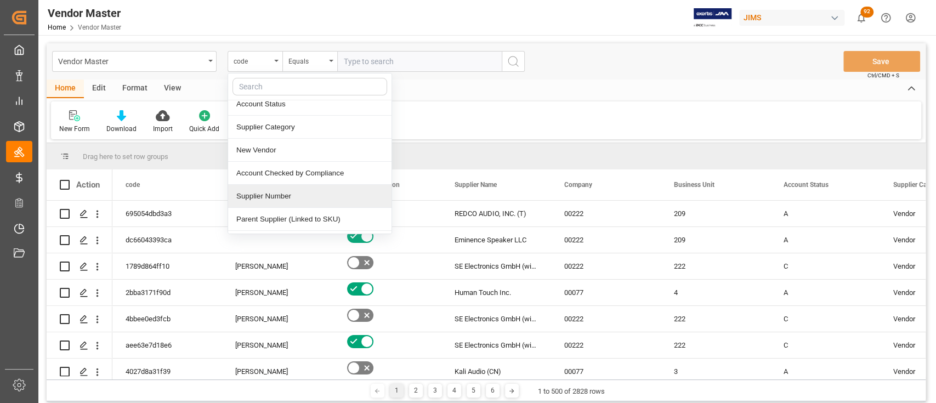
click at [287, 193] on div "Supplier Number" at bounding box center [309, 196] width 163 height 23
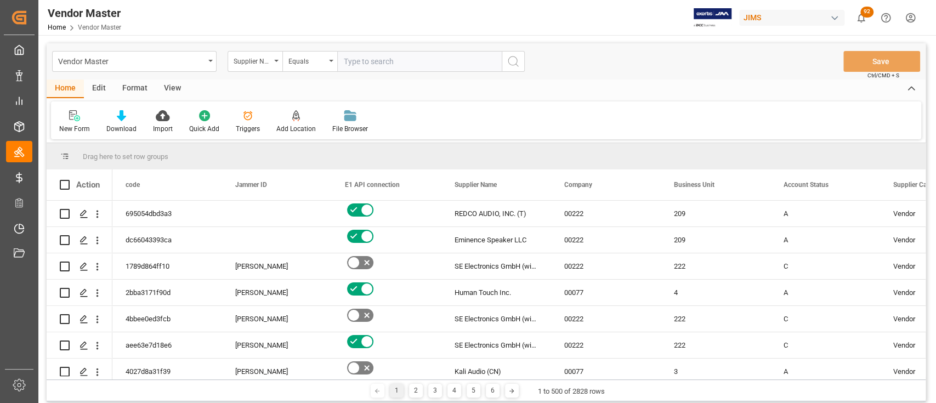
click at [386, 59] on input "text" at bounding box center [419, 61] width 165 height 21
type input "761270"
drag, startPoint x: 535, startPoint y: 64, endPoint x: 513, endPoint y: 55, distance: 23.8
click at [534, 64] on div "Vendor Master Supplier Number Equals 761270 Save Ctrl/CMD + S" at bounding box center [486, 61] width 879 height 36
click at [513, 55] on icon "search button" at bounding box center [513, 61] width 13 height 13
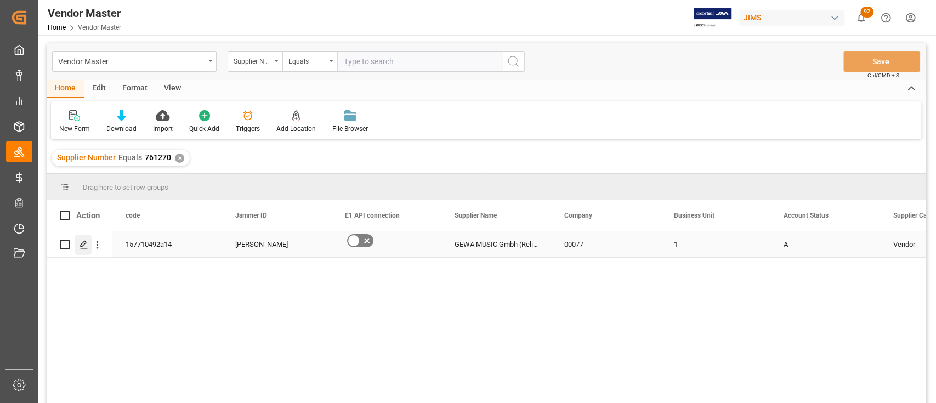
click at [82, 249] on div "Press SPACE to select this row." at bounding box center [83, 245] width 16 height 20
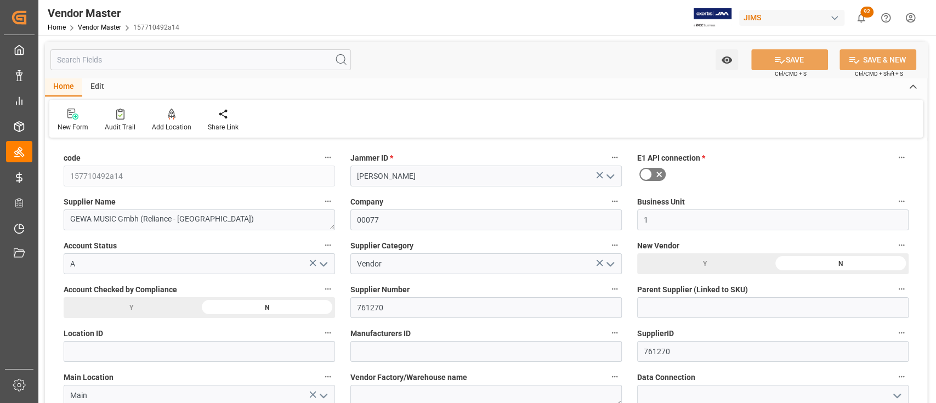
type input "06-23-2025 20:46"
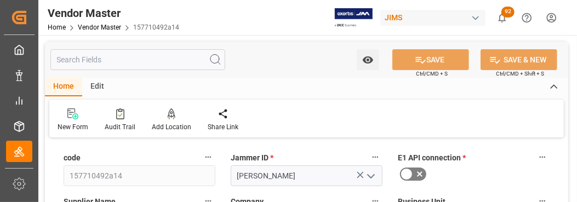
type input "NET 30"
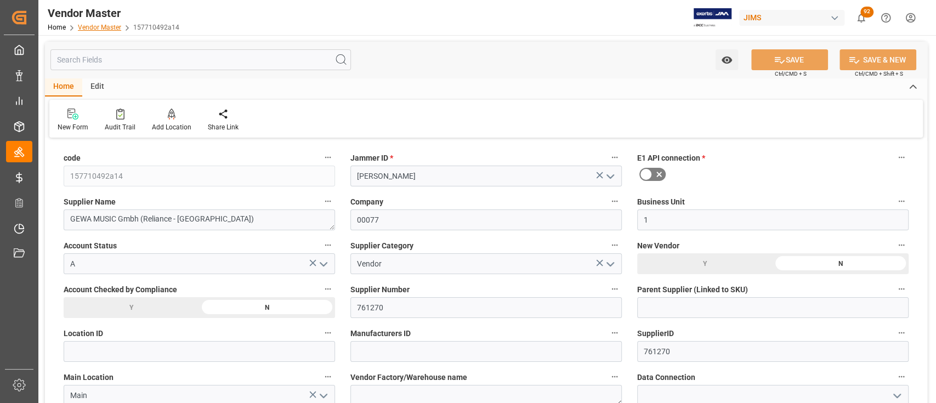
click at [99, 24] on link "Vendor Master" at bounding box center [99, 28] width 43 height 8
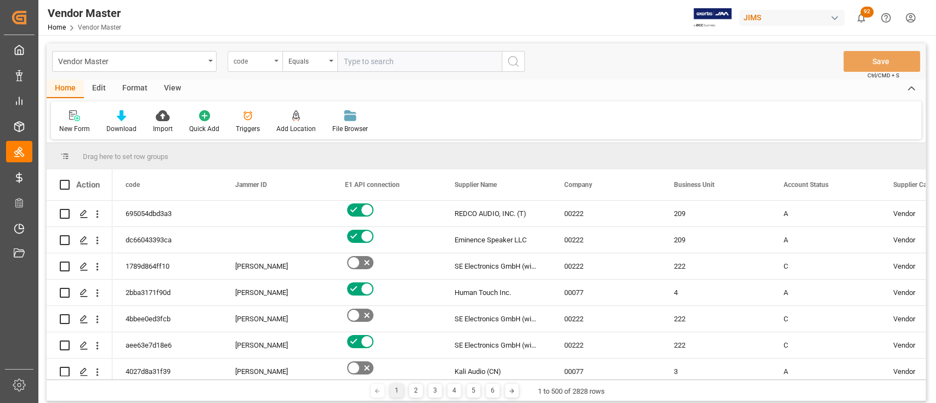
click at [279, 59] on div "code" at bounding box center [255, 61] width 55 height 21
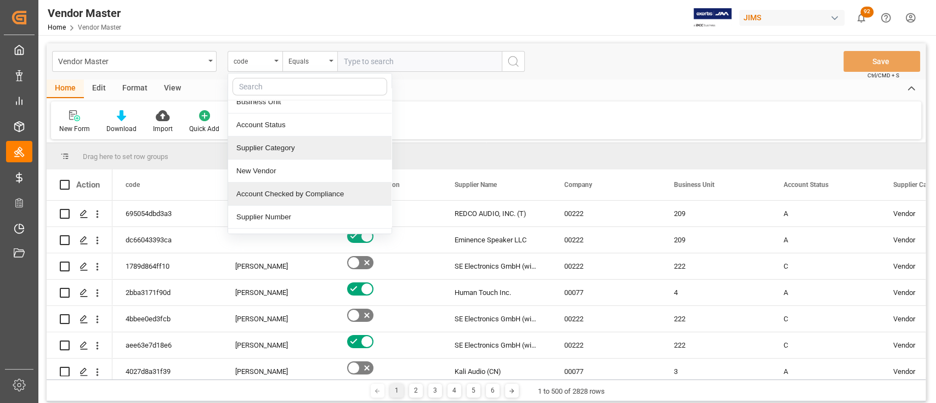
scroll to position [146, 0]
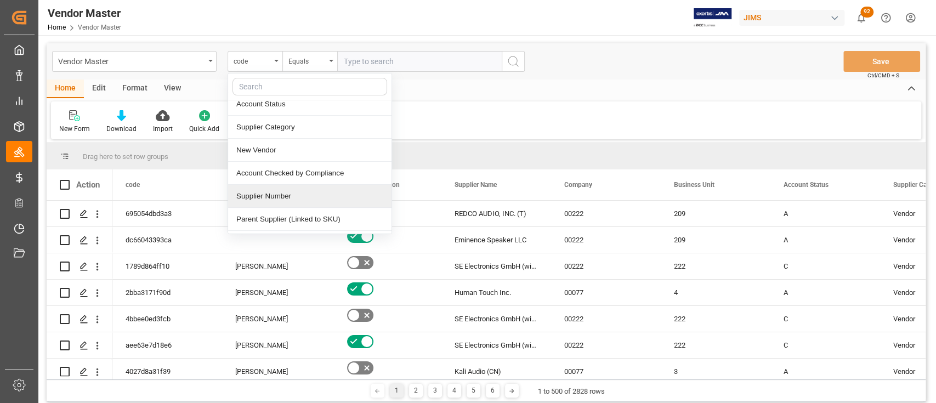
click at [297, 197] on div "Supplier Number" at bounding box center [309, 196] width 163 height 23
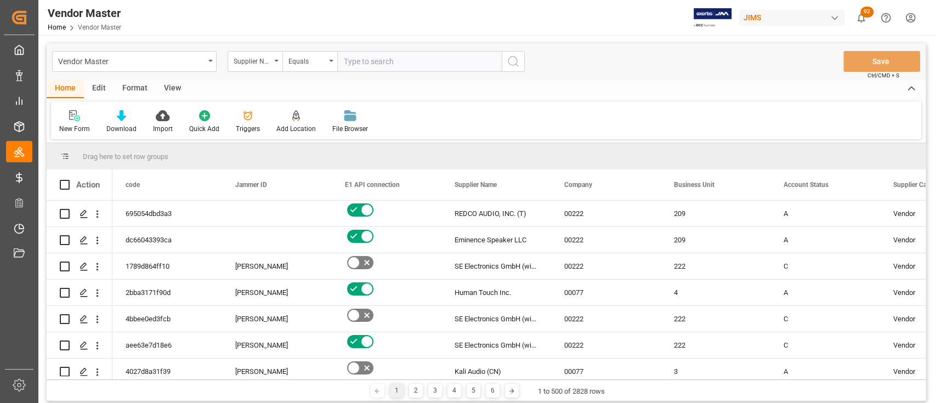
click at [381, 67] on input "text" at bounding box center [419, 61] width 165 height 21
type input "663119"
click at [510, 56] on icon "search button" at bounding box center [513, 61] width 13 height 13
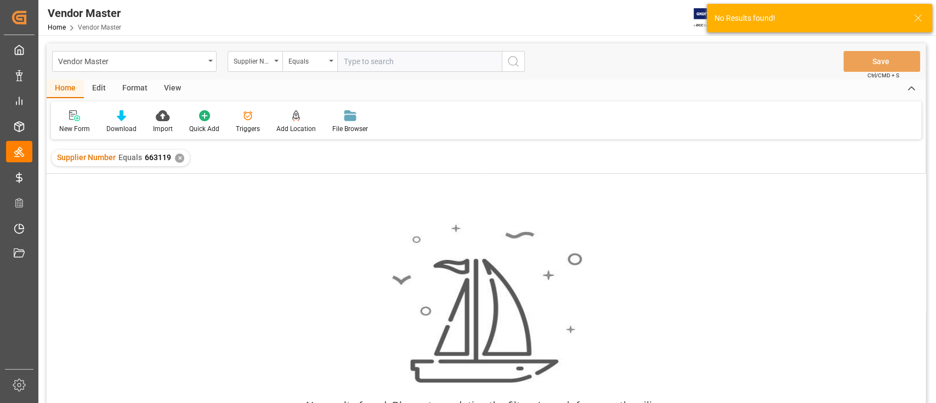
click at [178, 160] on div "✕" at bounding box center [179, 158] width 9 height 9
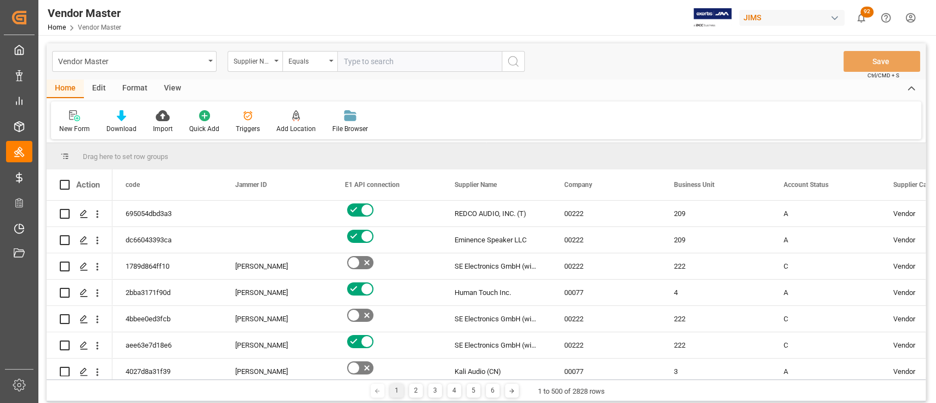
click at [361, 65] on input "text" at bounding box center [419, 61] width 165 height 21
click at [361, 64] on input "text" at bounding box center [419, 61] width 165 height 21
type input "1110"
click at [519, 60] on icon "search button" at bounding box center [513, 61] width 13 height 13
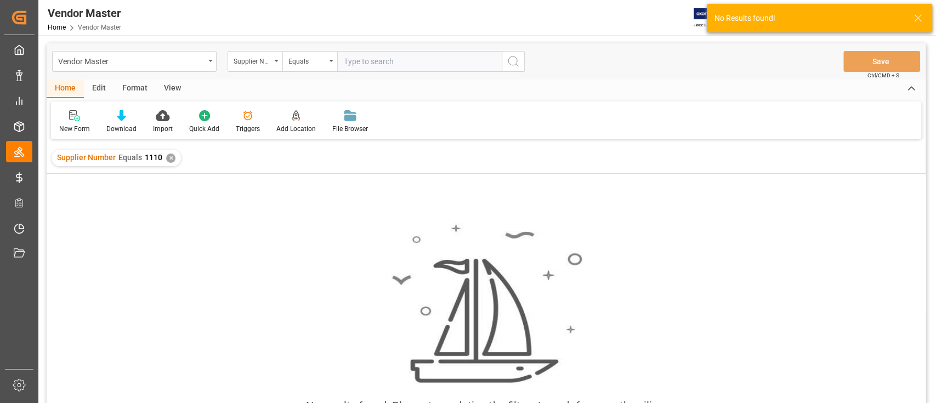
click at [172, 161] on div "Supplier Number Equals 1110 ✕" at bounding box center [116, 158] width 129 height 16
click at [167, 158] on div "✕" at bounding box center [170, 158] width 9 height 9
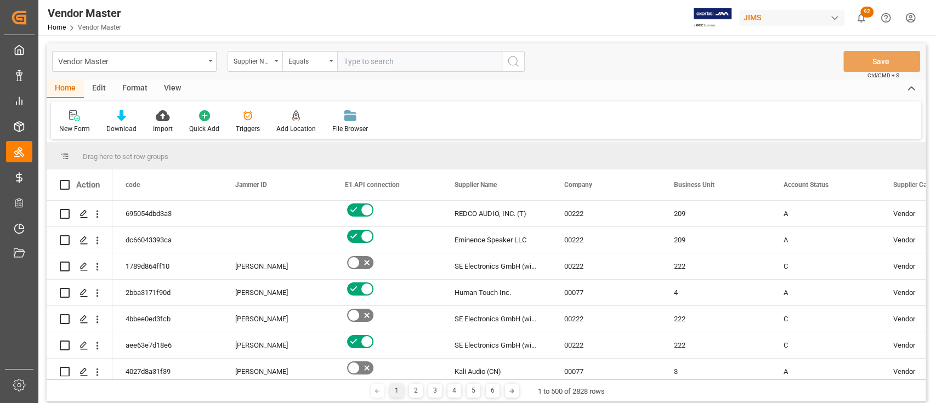
click at [379, 58] on input "text" at bounding box center [419, 61] width 165 height 21
paste input "1110"
type input "1110"
click at [519, 63] on icon "search button" at bounding box center [513, 61] width 13 height 13
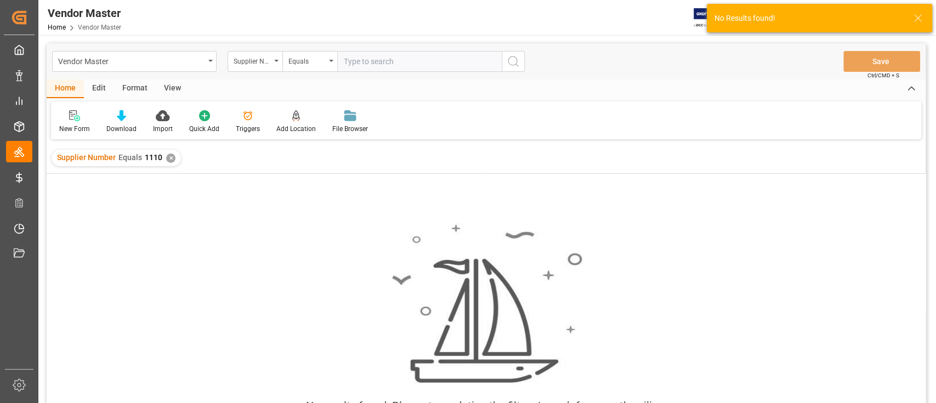
click at [167, 157] on div "✕" at bounding box center [170, 158] width 9 height 9
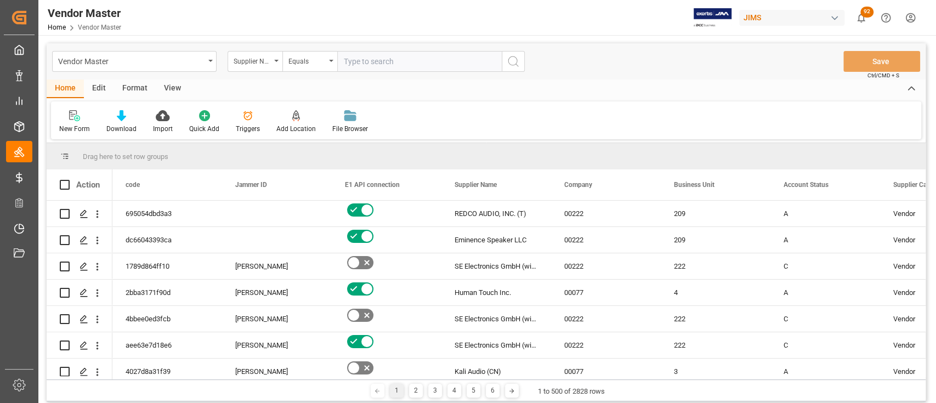
click at [384, 56] on input "text" at bounding box center [419, 61] width 165 height 21
type input "663119"
click at [522, 64] on button "search button" at bounding box center [513, 61] width 23 height 21
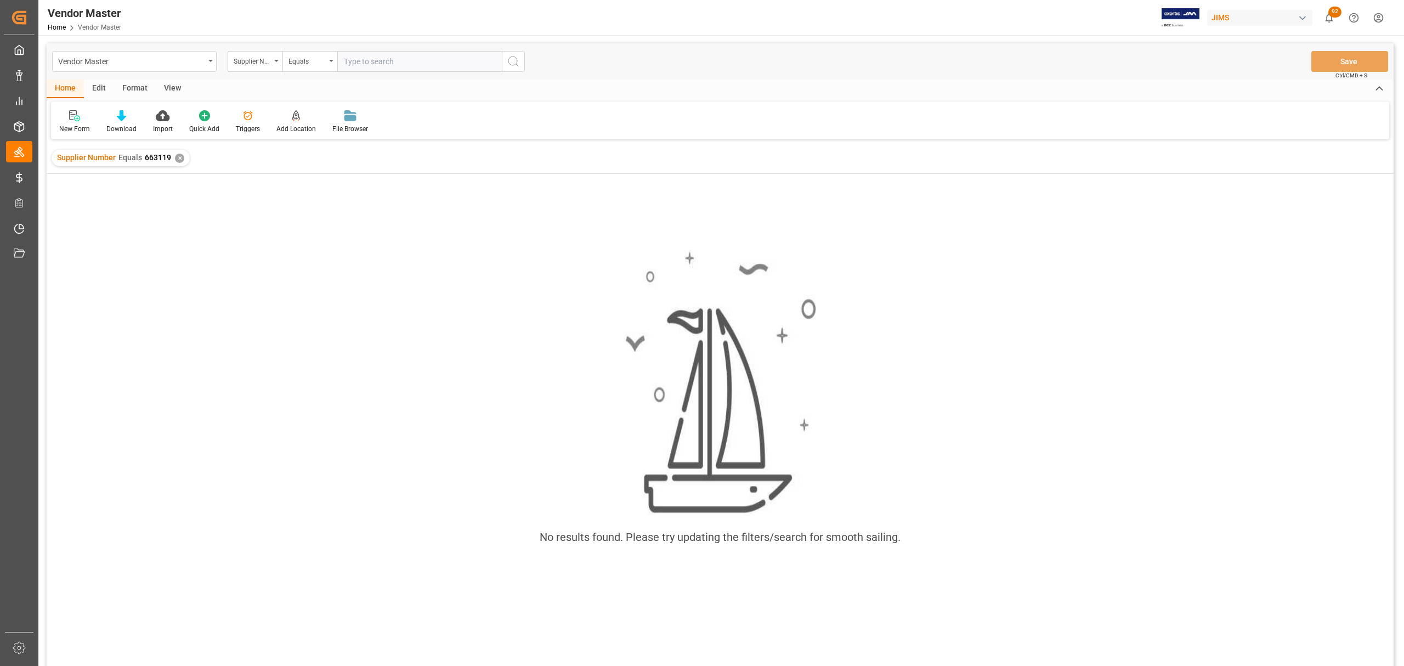
drag, startPoint x: 1066, startPoint y: 401, endPoint x: 1052, endPoint y: 395, distance: 15.5
click at [936, 400] on div "No results found. Please try updating the filters/search for smooth sailing." at bounding box center [720, 403] width 1347 height 325
click at [683, 341] on img at bounding box center [720, 383] width 192 height 267
click at [176, 158] on div "✕" at bounding box center [179, 158] width 9 height 9
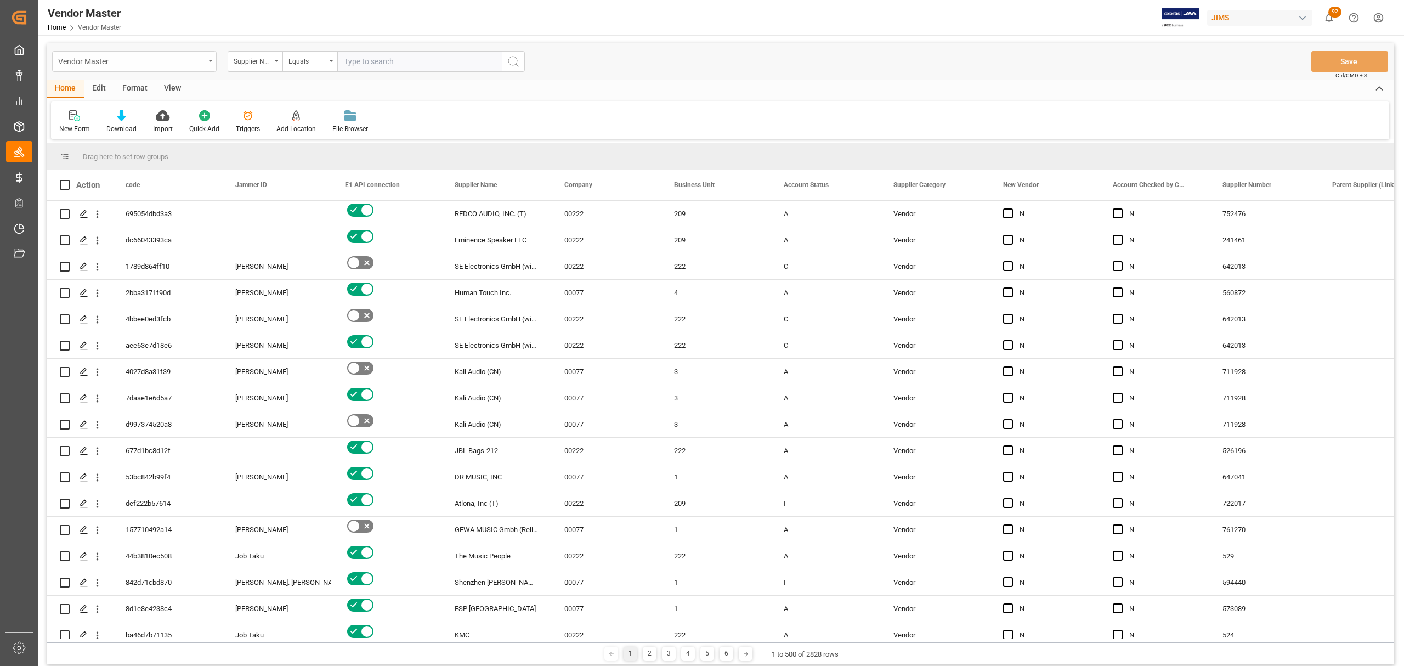
click at [207, 60] on div "Vendor Master" at bounding box center [134, 61] width 165 height 21
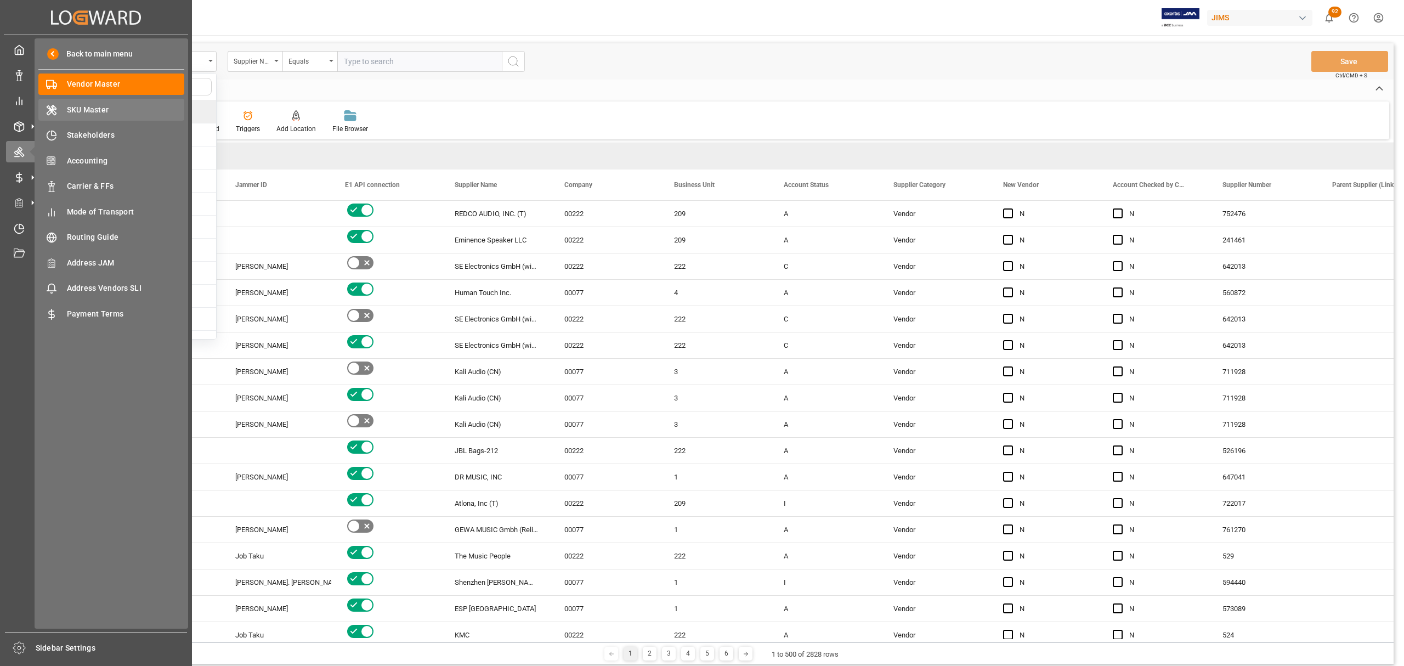
click at [89, 105] on span "SKU Master" at bounding box center [126, 110] width 118 height 12
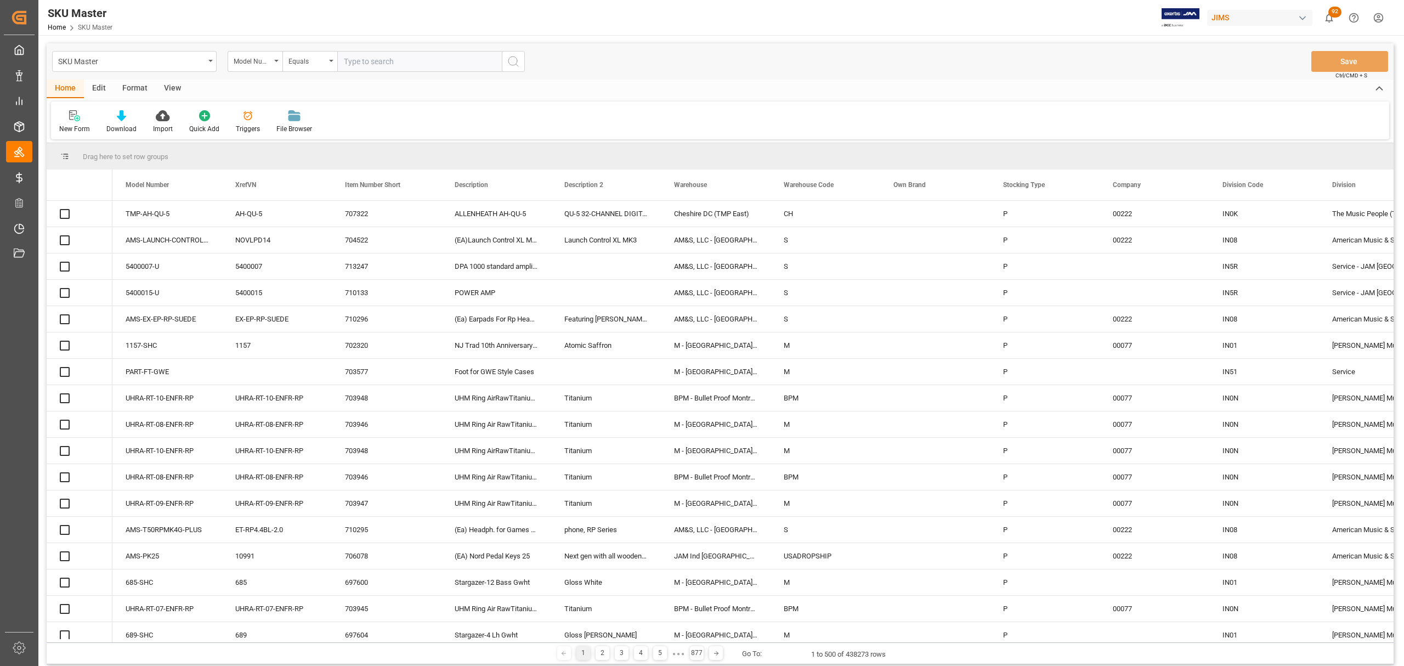
click at [369, 61] on input "text" at bounding box center [419, 61] width 165 height 21
paste input "QL-400-U"
type input "QL-400-U"
click at [511, 62] on icon "search button" at bounding box center [513, 61] width 13 height 13
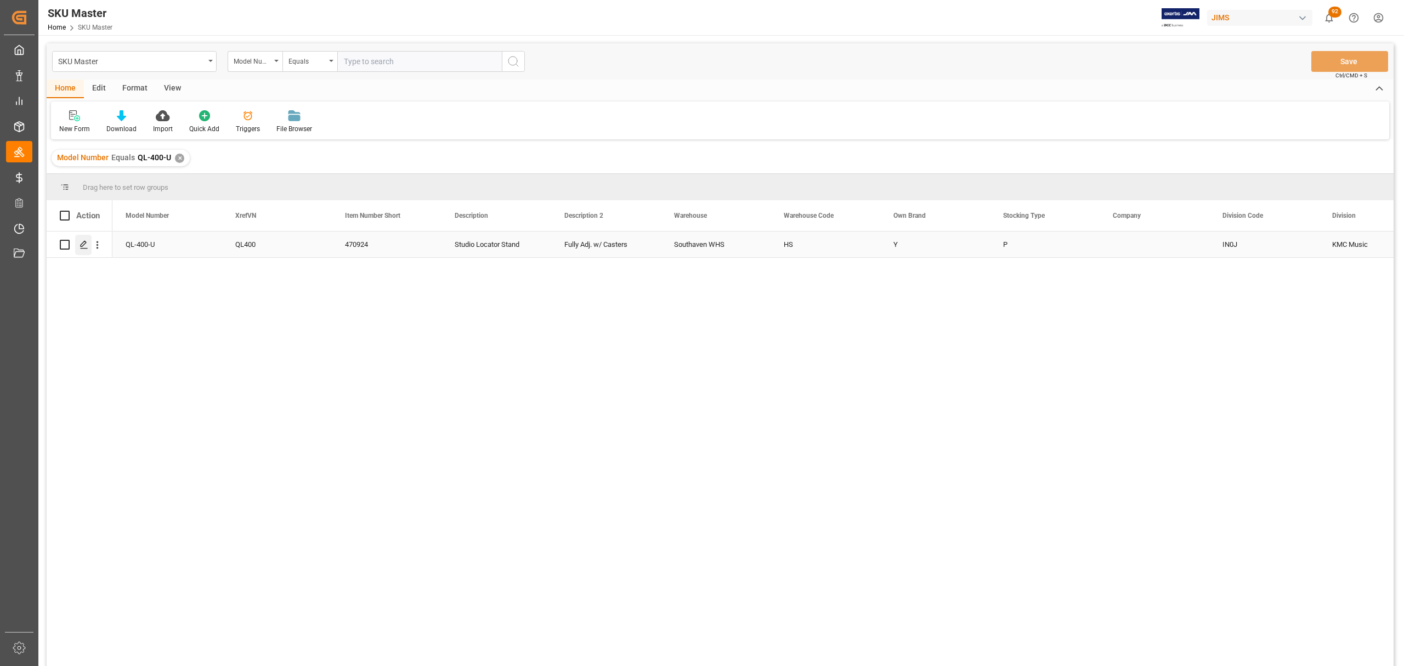
click at [81, 244] on icon "Press SPACE to select this row." at bounding box center [84, 244] width 9 height 9
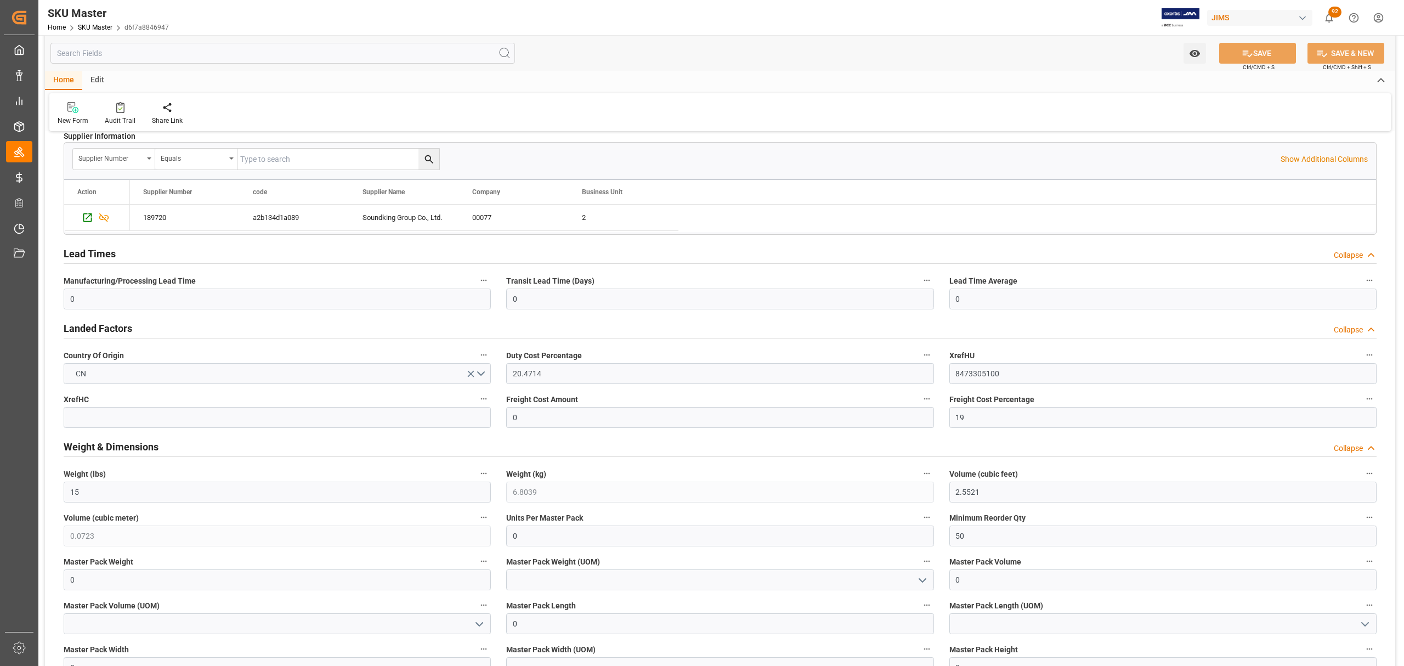
scroll to position [512, 0]
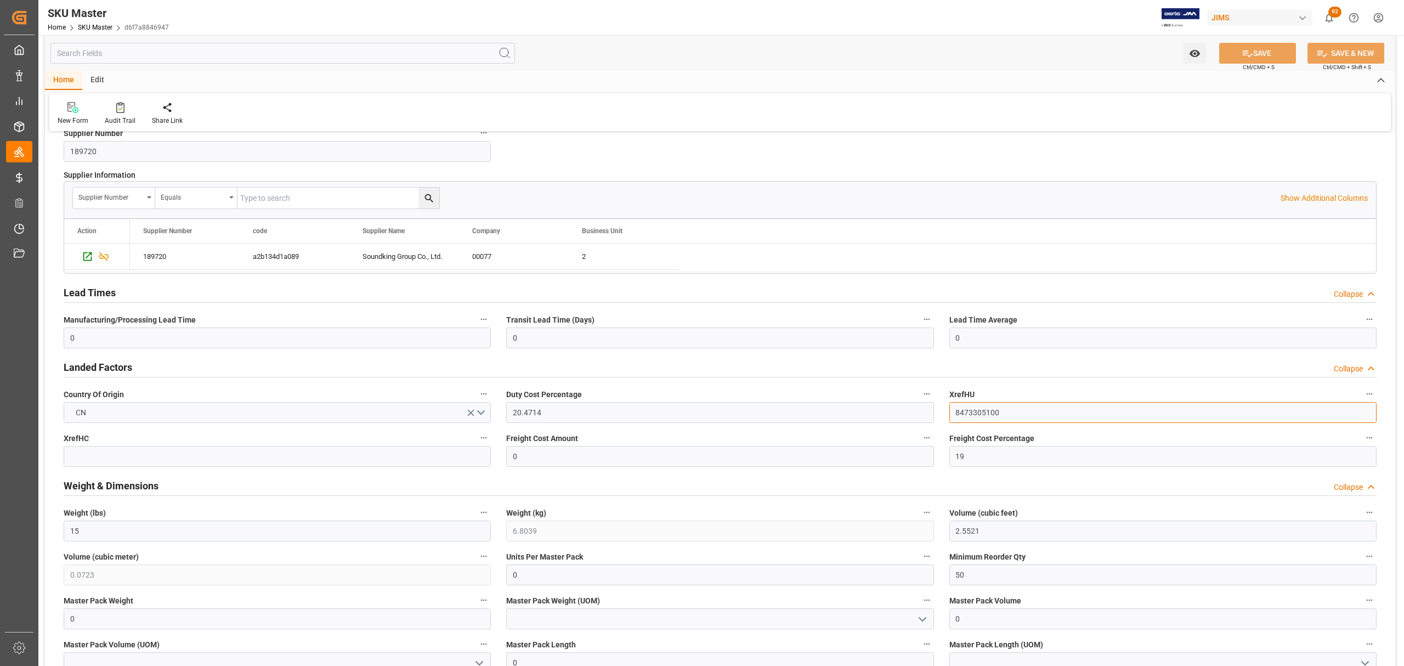
click at [936, 403] on input "8473305100" at bounding box center [1162, 412] width 427 height 21
drag, startPoint x: 1041, startPoint y: 413, endPoint x: 926, endPoint y: 409, distance: 114.7
click at [926, 403] on div "Model Number QL-400-U XrefVN QL400 Item Number Short 470924 Description Studio …" at bounding box center [720, 386] width 1350 height 1515
click at [936, 403] on input "8473305100" at bounding box center [1162, 412] width 427 height 21
drag, startPoint x: 1034, startPoint y: 409, endPoint x: 918, endPoint y: 417, distance: 116.0
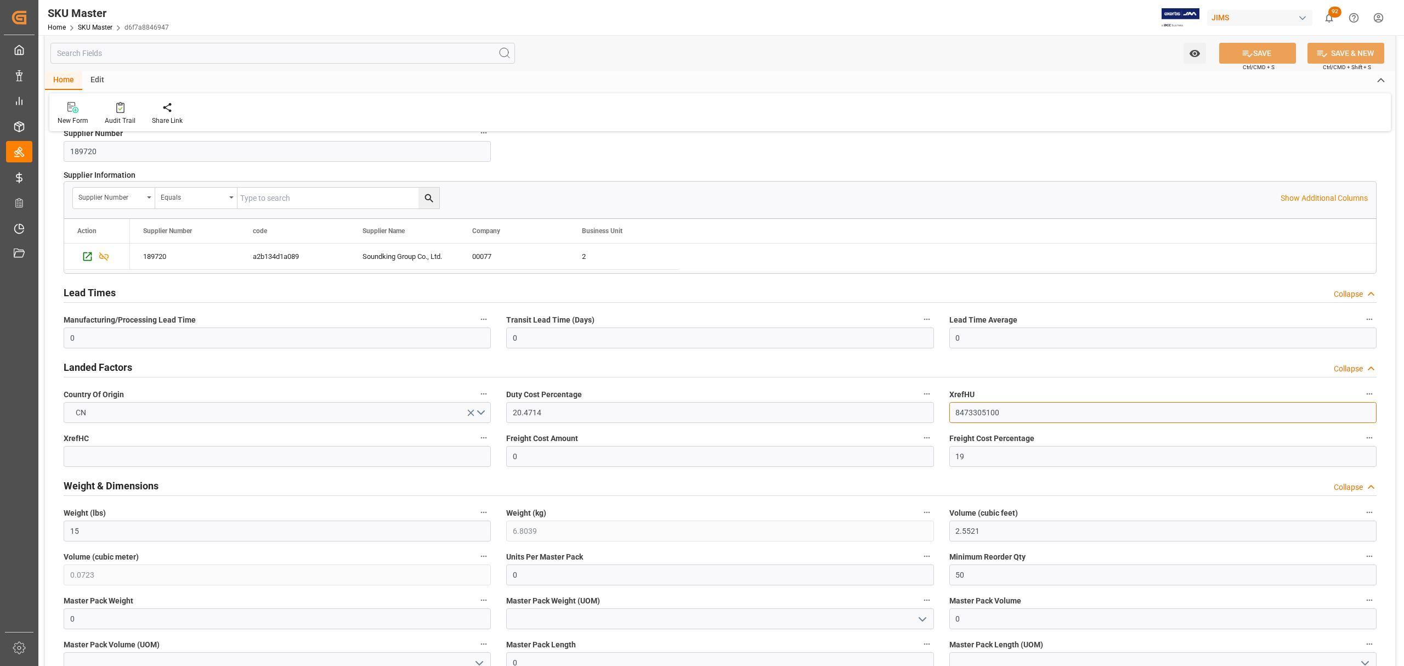
click at [918, 403] on div "Model Number QL-400-U XrefVN QL400 Item Number Short 470924 Description Studio …" at bounding box center [720, 386] width 1350 height 1515
click at [936, 403] on input "8473305100" at bounding box center [1162, 412] width 427 height 21
drag, startPoint x: 1019, startPoint y: 411, endPoint x: 926, endPoint y: 418, distance: 93.5
click at [926, 403] on div "Model Number QL-400-U XrefVN QL400 Item Number Short 470924 Description Studio …" at bounding box center [720, 386] width 1350 height 1515
click at [936, 403] on input "8473305100" at bounding box center [1162, 412] width 427 height 21
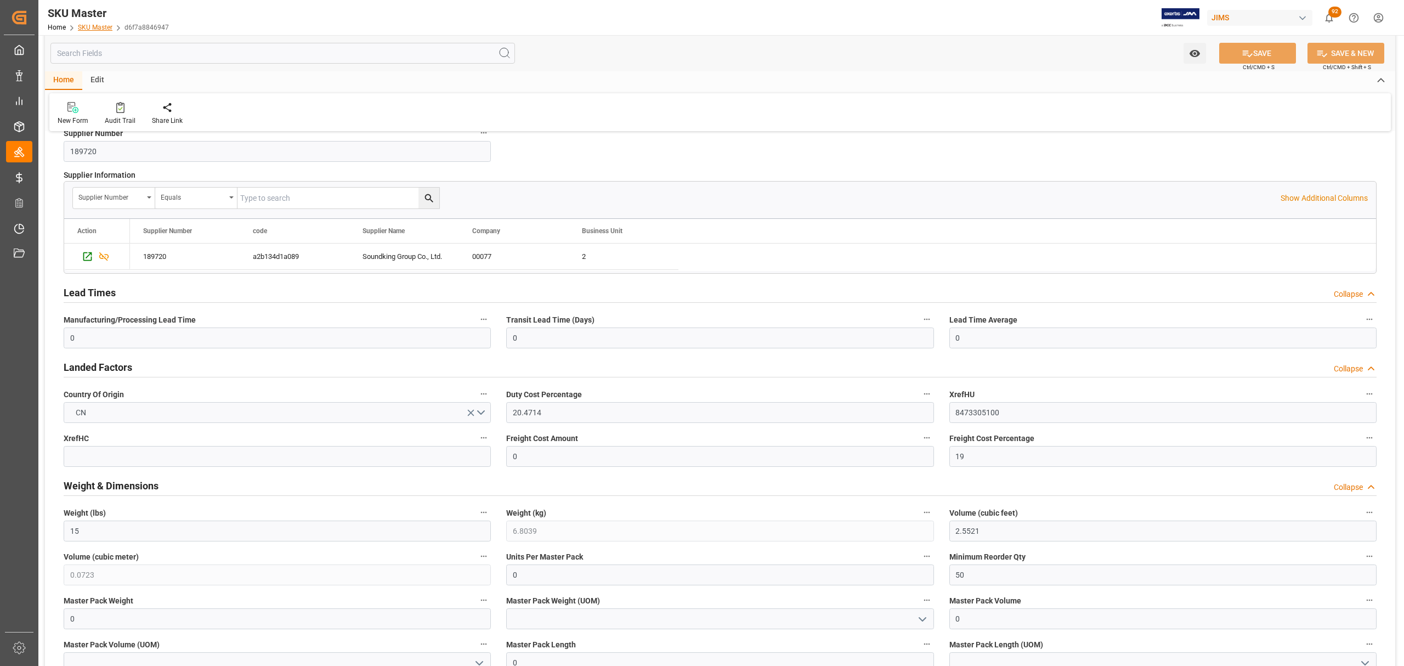
click at [87, 25] on link "SKU Master" at bounding box center [95, 28] width 35 height 8
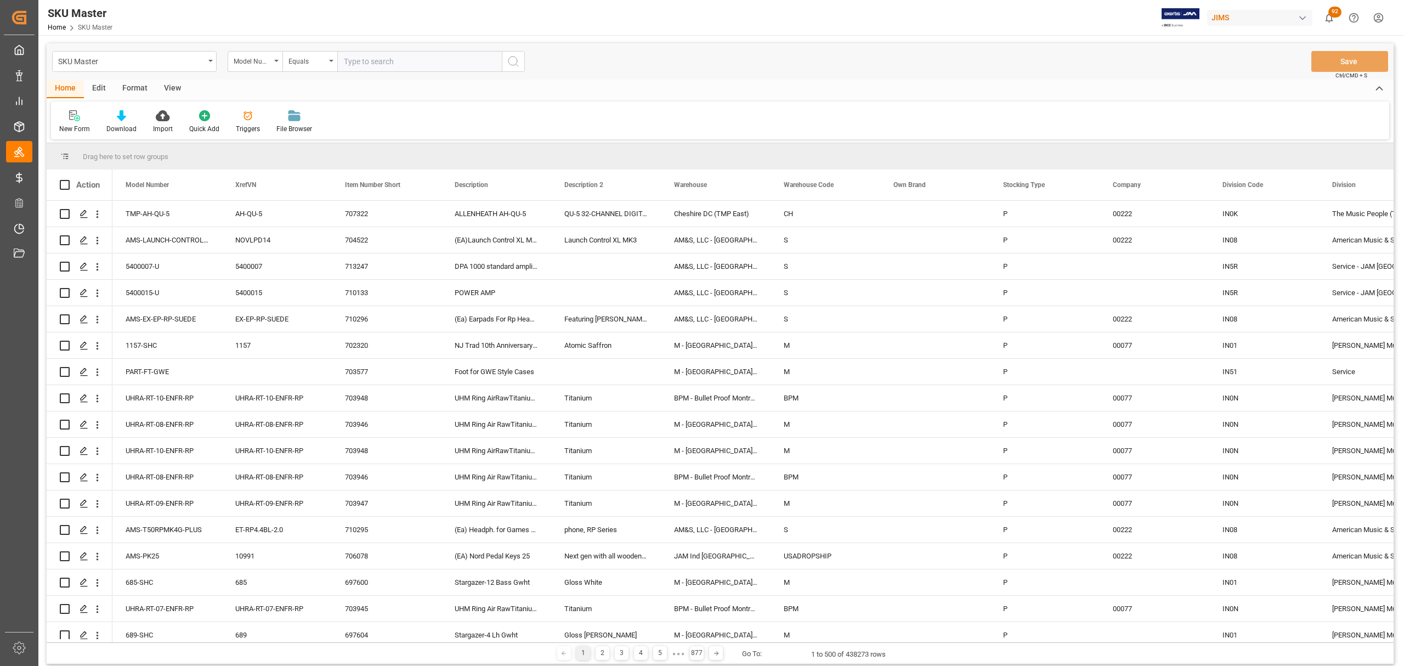
click at [382, 62] on input "text" at bounding box center [419, 61] width 165 height 21
click at [394, 66] on input "text" at bounding box center [419, 61] width 165 height 21
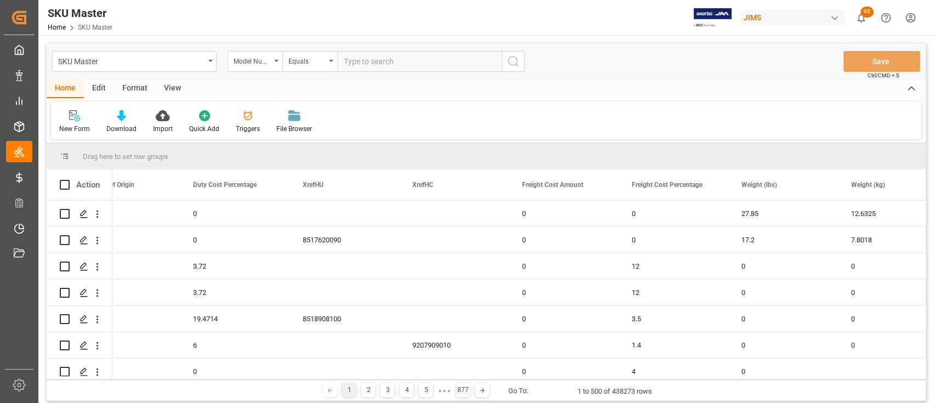
click at [376, 63] on input "text" at bounding box center [419, 61] width 165 height 21
paste input "VCP"
type input "VCP"
click at [514, 61] on icon "search button" at bounding box center [513, 61] width 13 height 13
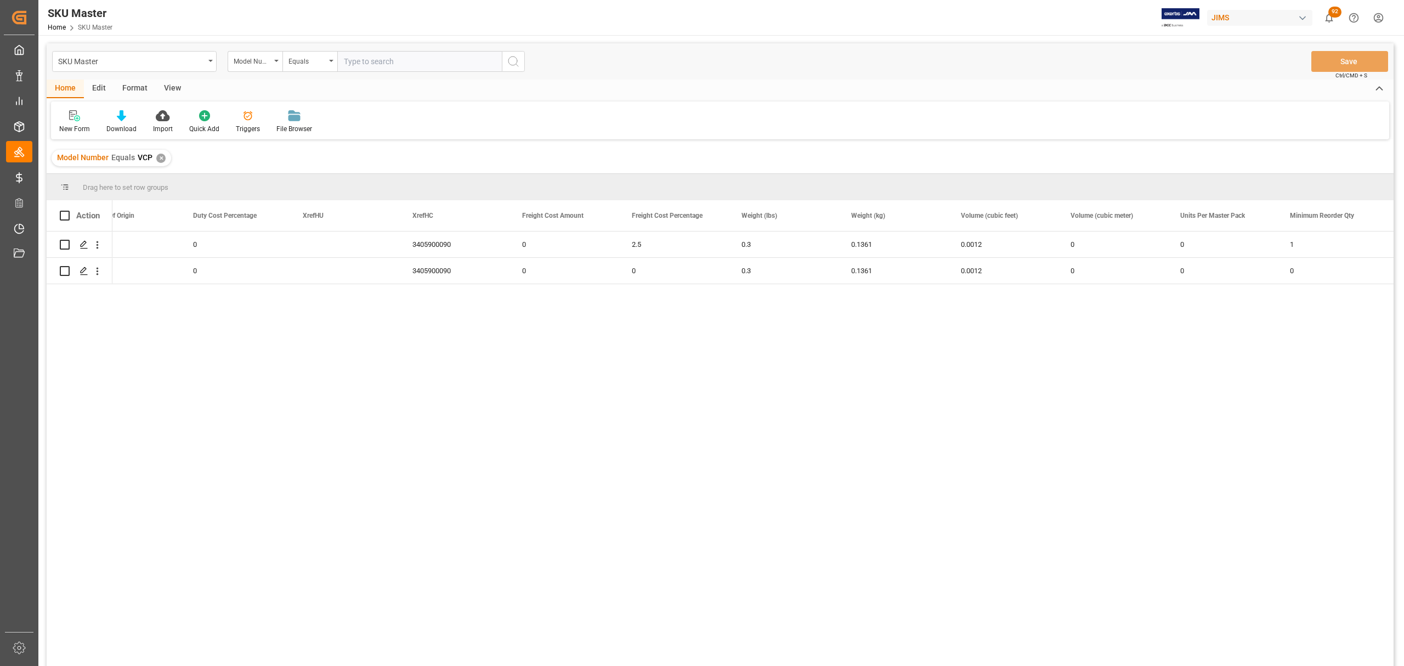
scroll to position [0, 3113]
click at [448, 421] on div "0 US 0 3405900090 0 2.5 0.3 0.1361 0.0012 0 0 1 0 0 US 0 3405900090 0 0 0.3 0.1…" at bounding box center [752, 451] width 1281 height 441
click at [161, 157] on div "✕" at bounding box center [160, 158] width 9 height 9
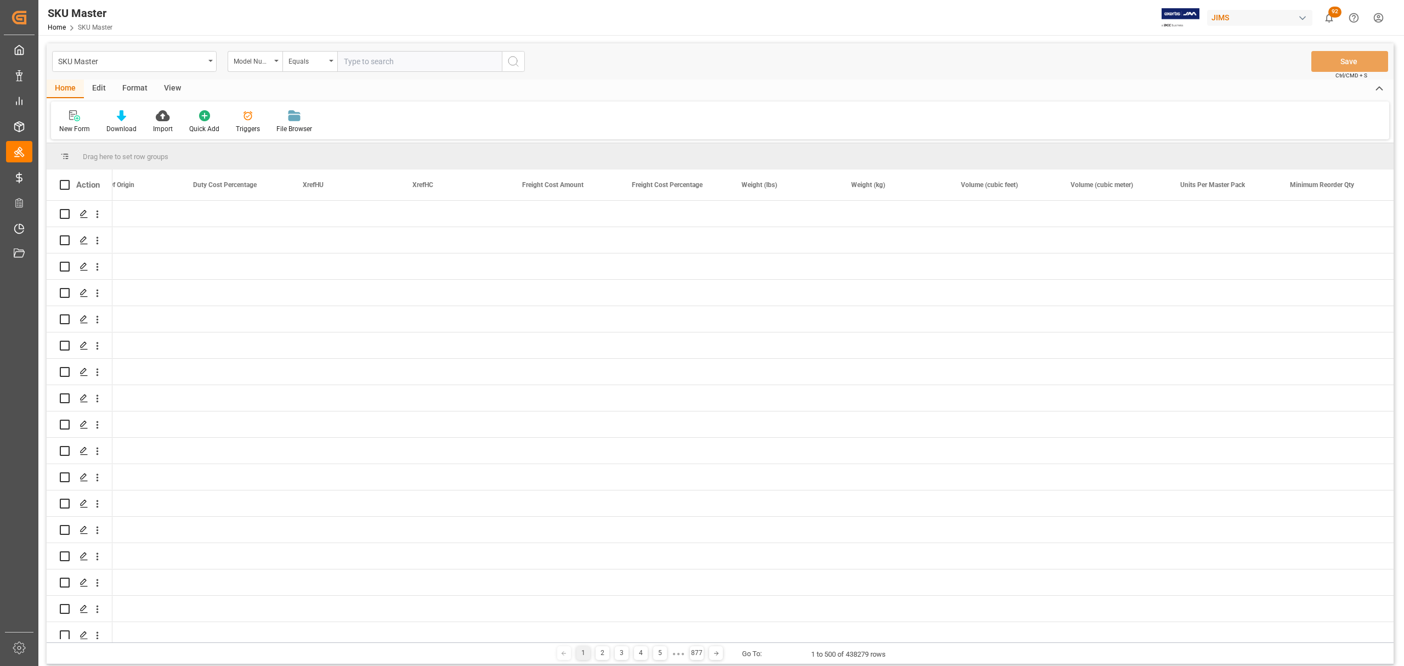
scroll to position [0, 3113]
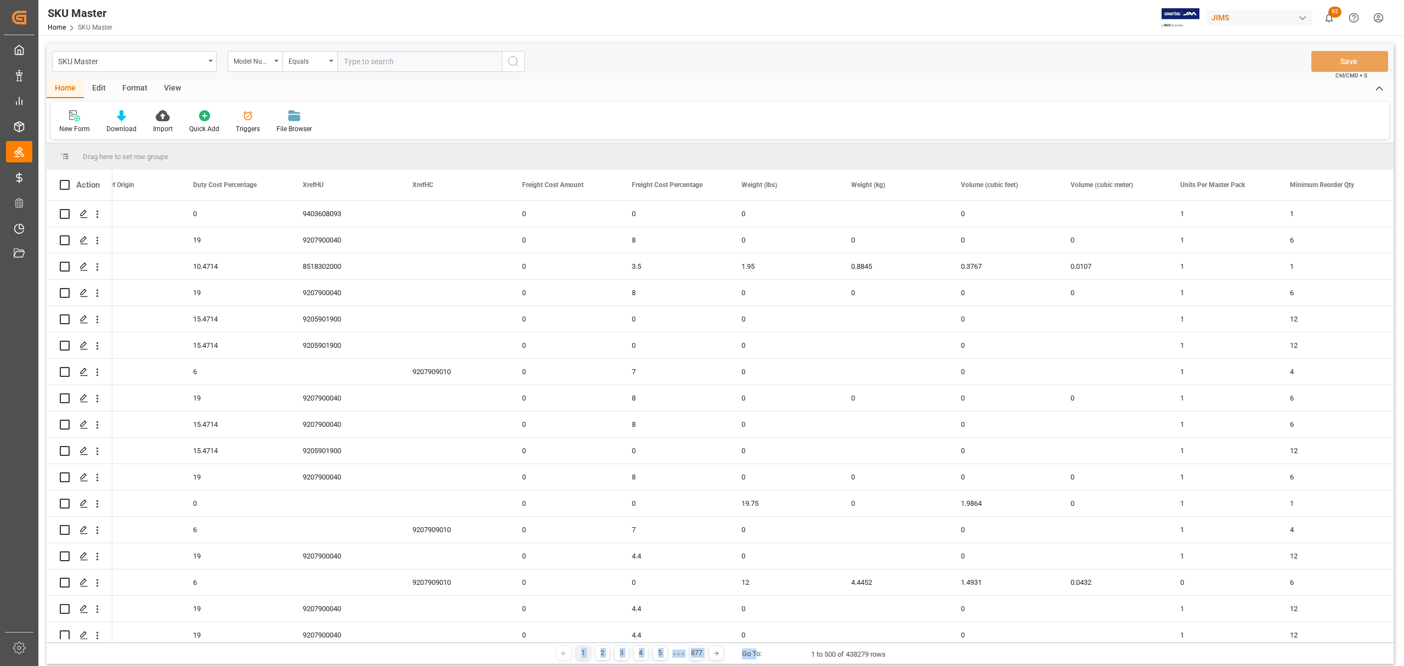
drag, startPoint x: 757, startPoint y: 644, endPoint x: 609, endPoint y: 641, distance: 148.1
click at [607, 641] on div "Drag here to set row groups Drag here to set column labels Action Lead Time Ave…" at bounding box center [720, 403] width 1347 height 521
click at [676, 210] on div "0" at bounding box center [674, 214] width 110 height 26
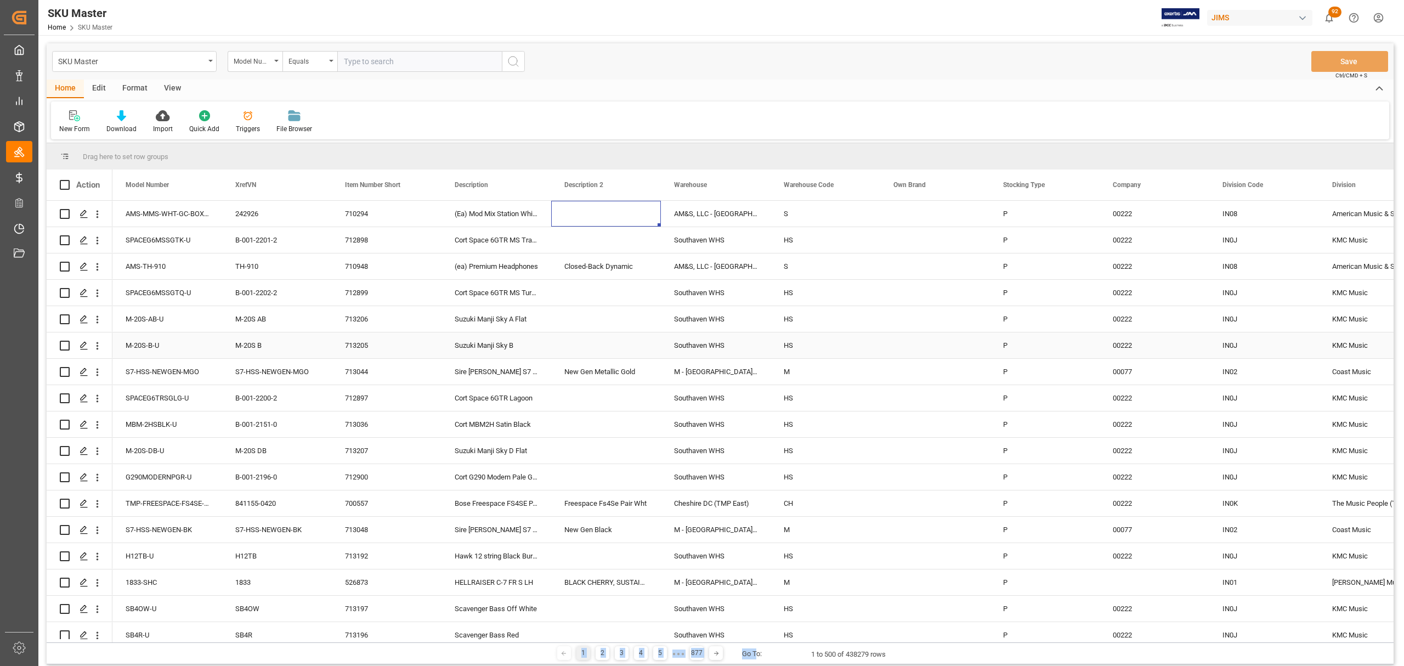
scroll to position [0, 0]
click at [766, 81] on div "Home Edit Format View" at bounding box center [720, 89] width 1347 height 19
click at [494, 211] on div "(Ea) Mod Mix Station White" at bounding box center [496, 214] width 110 height 26
